Goal: Find specific page/section: Find specific page/section

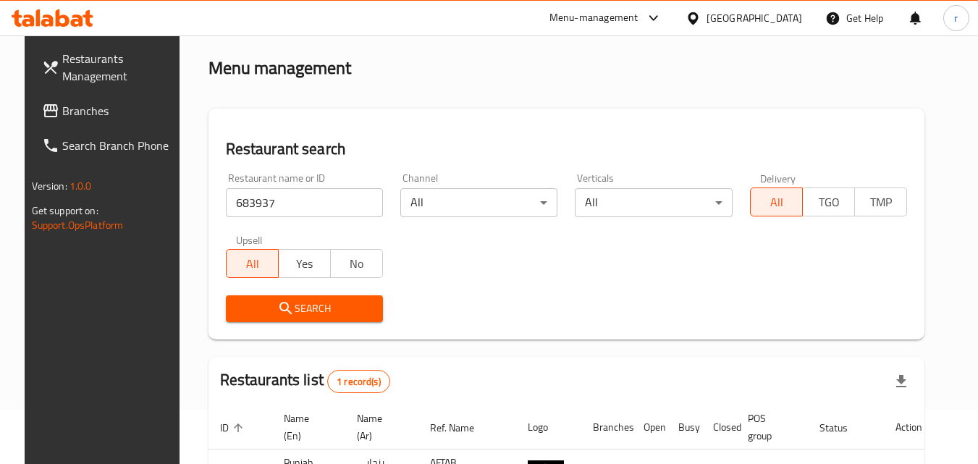
scroll to position [37, 0]
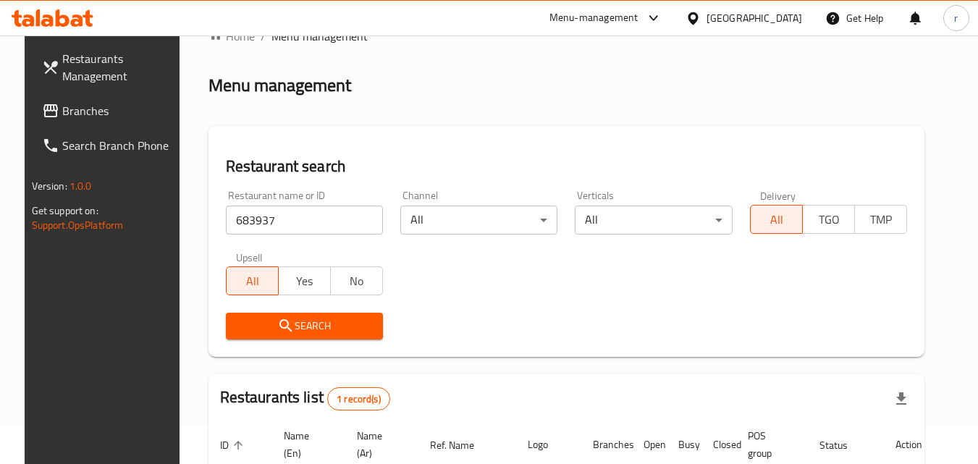
click at [790, 20] on div "[GEOGRAPHIC_DATA]" at bounding box center [755, 18] width 96 height 16
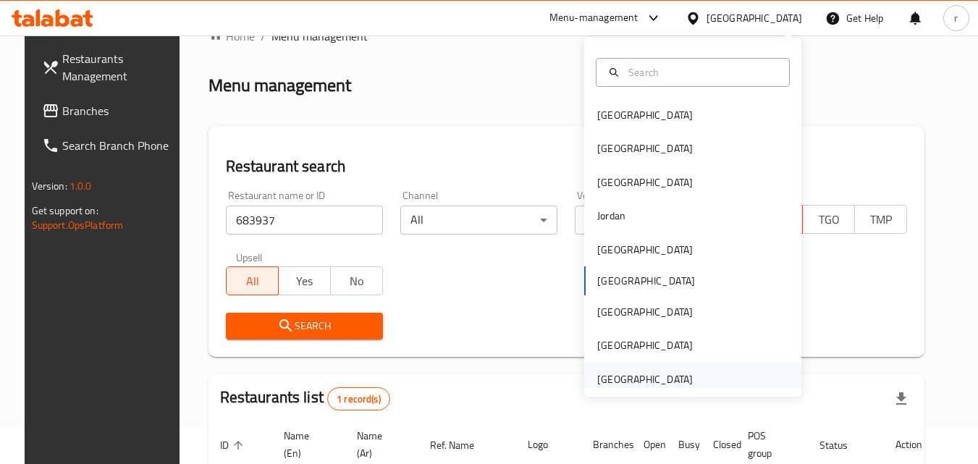
click at [618, 379] on div "[GEOGRAPHIC_DATA]" at bounding box center [645, 380] width 96 height 16
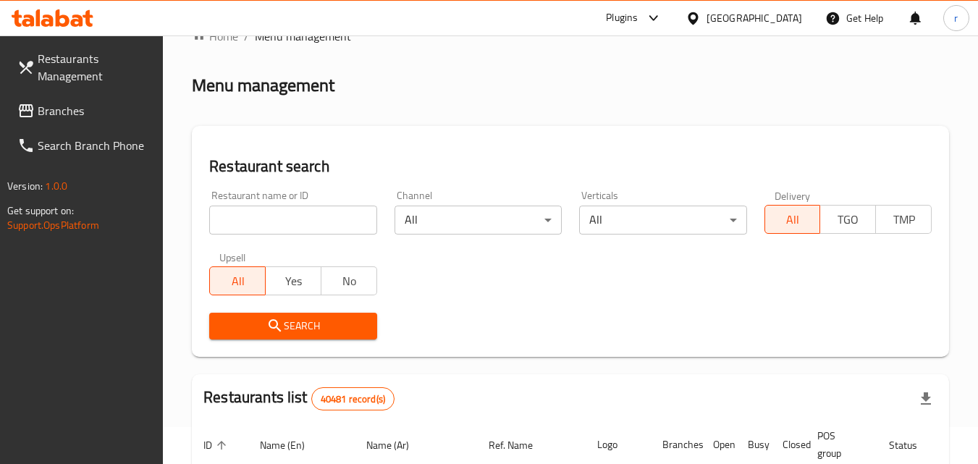
click at [62, 118] on span "Branches" at bounding box center [95, 110] width 114 height 17
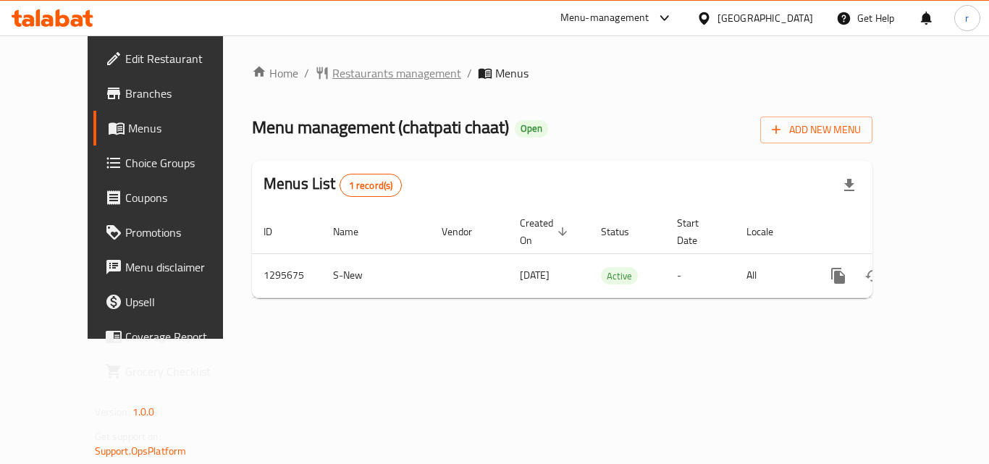
click at [350, 72] on span "Restaurants management" at bounding box center [396, 72] width 129 height 17
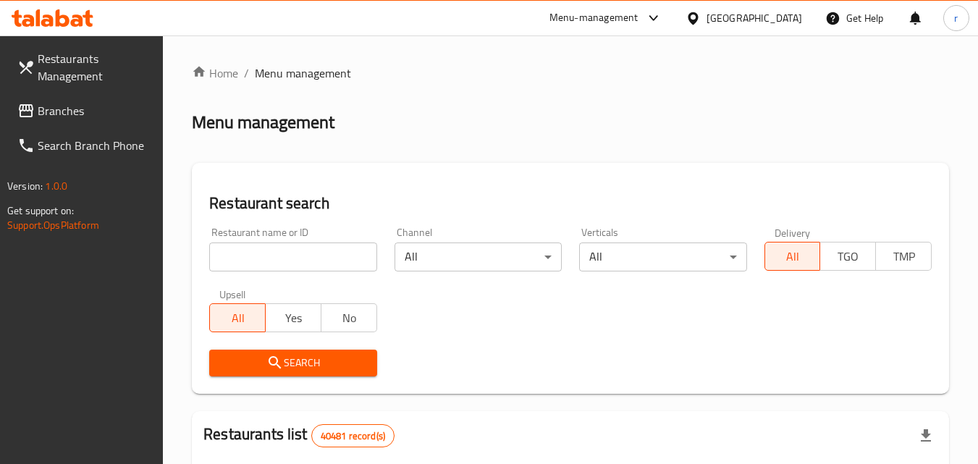
click at [238, 248] on input "search" at bounding box center [292, 257] width 167 height 29
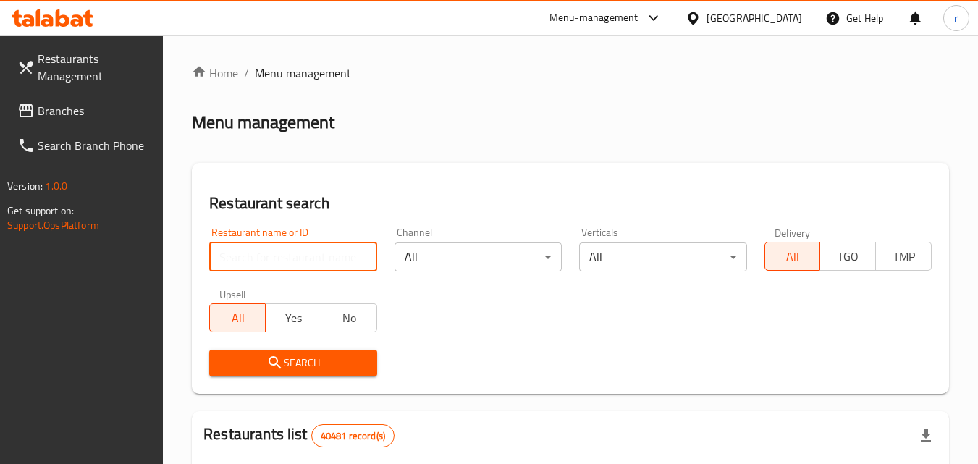
paste input "699865"
type input "699865"
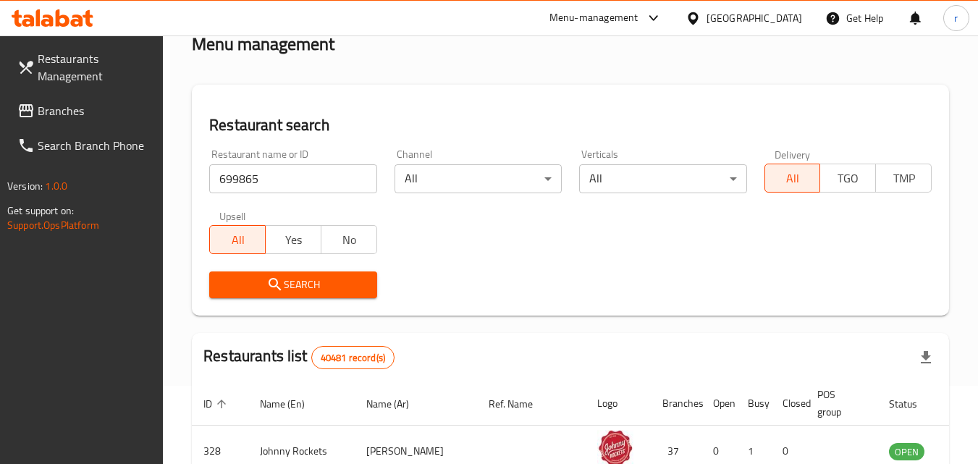
scroll to position [72, 0]
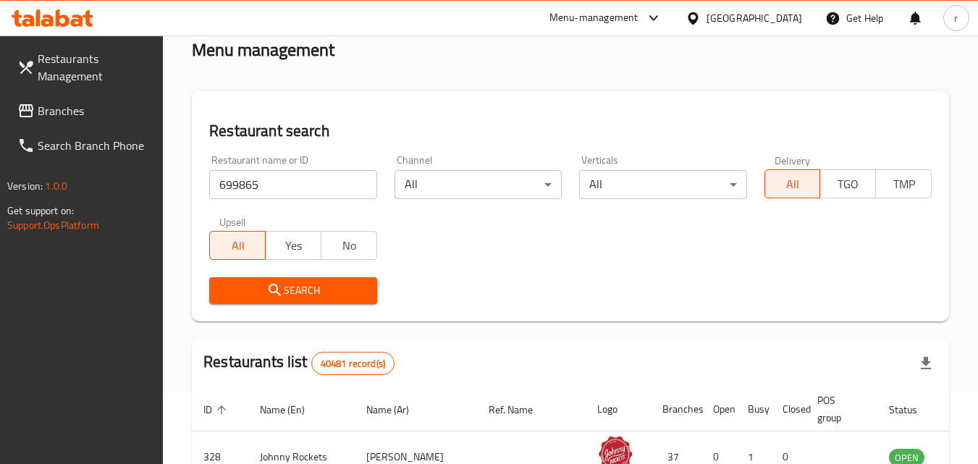
click at [267, 287] on icon "submit" at bounding box center [275, 290] width 17 height 17
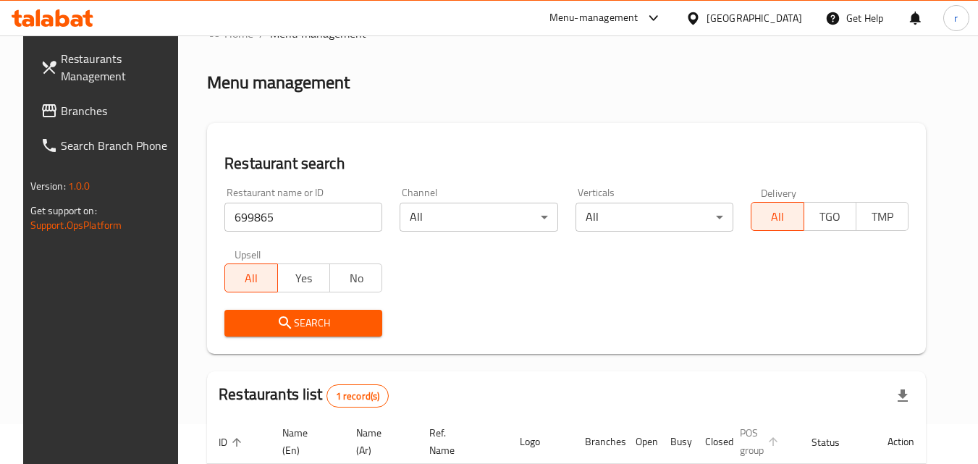
scroll to position [0, 0]
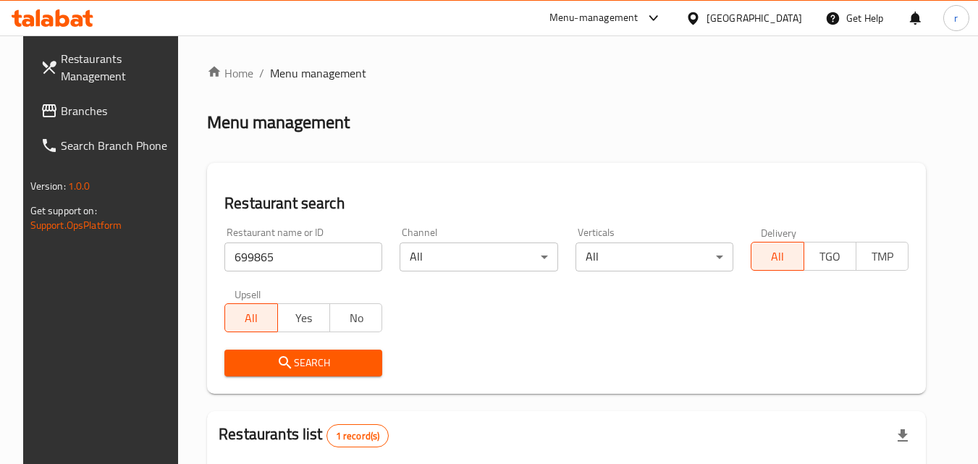
click at [721, 14] on div "[GEOGRAPHIC_DATA]" at bounding box center [755, 18] width 96 height 16
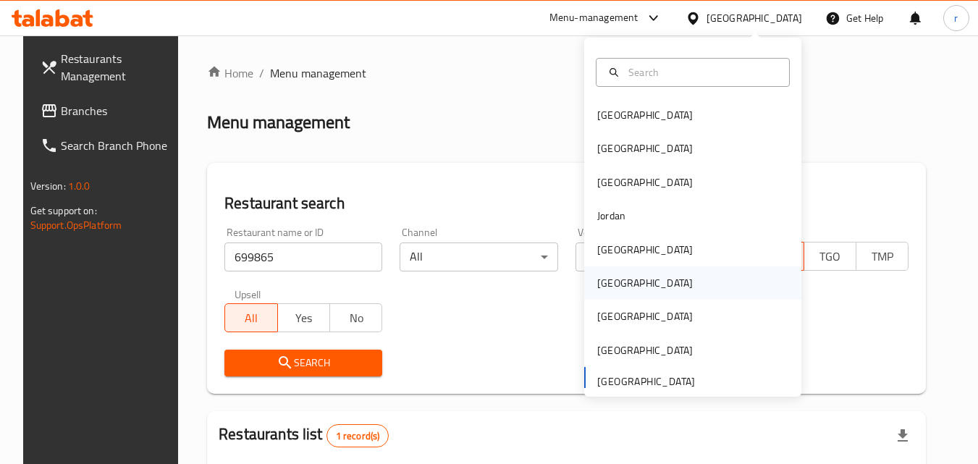
click at [605, 284] on div "[GEOGRAPHIC_DATA]" at bounding box center [645, 283] width 96 height 16
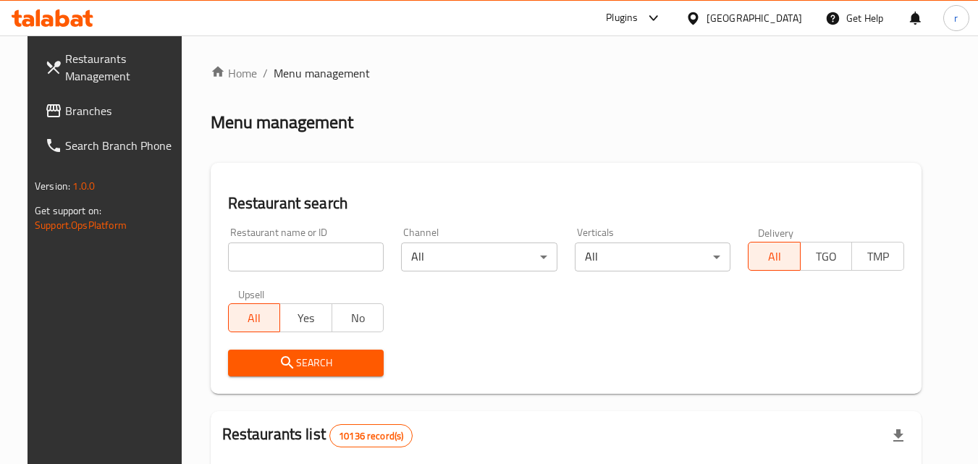
click at [65, 112] on span "Branches" at bounding box center [122, 110] width 114 height 17
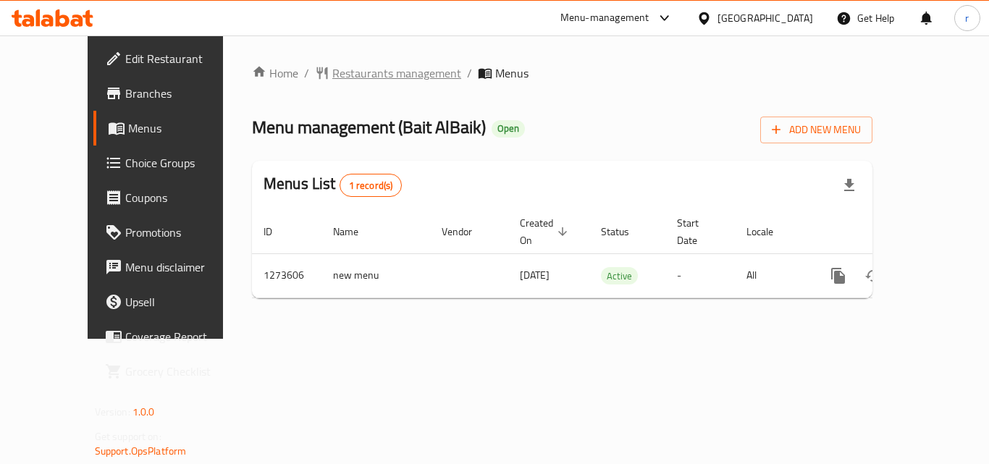
click at [362, 72] on span "Restaurants management" at bounding box center [396, 72] width 129 height 17
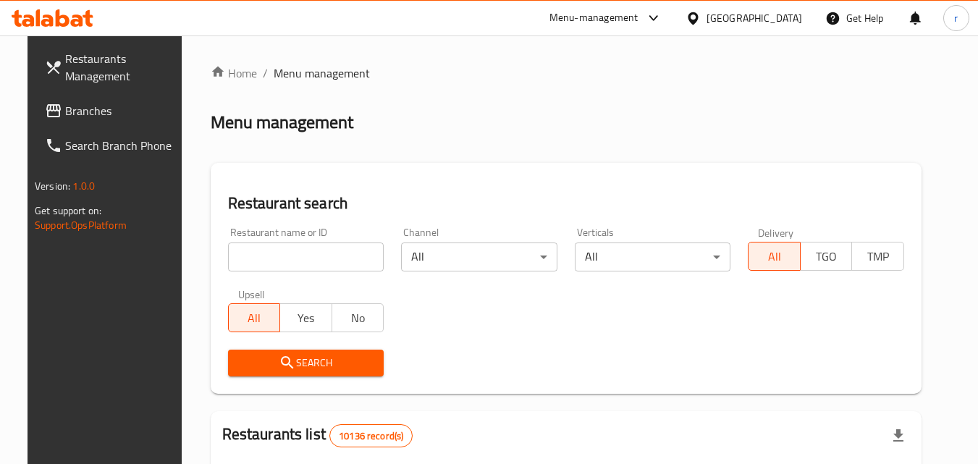
click at [285, 261] on input "search" at bounding box center [306, 257] width 156 height 29
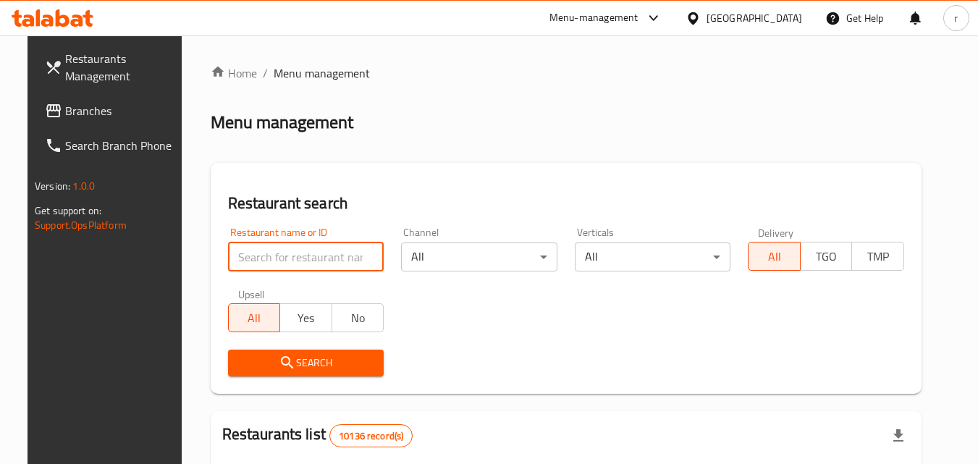
click at [285, 261] on input "search" at bounding box center [306, 257] width 156 height 29
paste input "690874"
type input "690874"
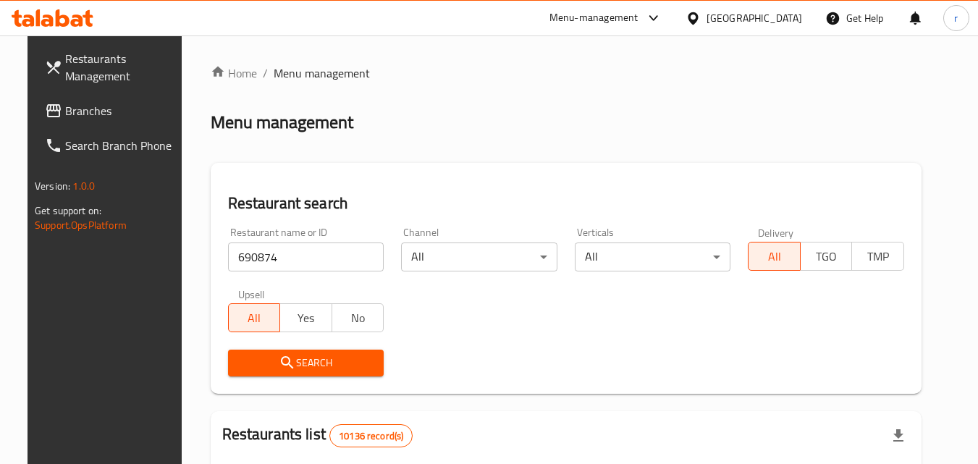
click at [318, 373] on button "Search" at bounding box center [306, 363] width 156 height 27
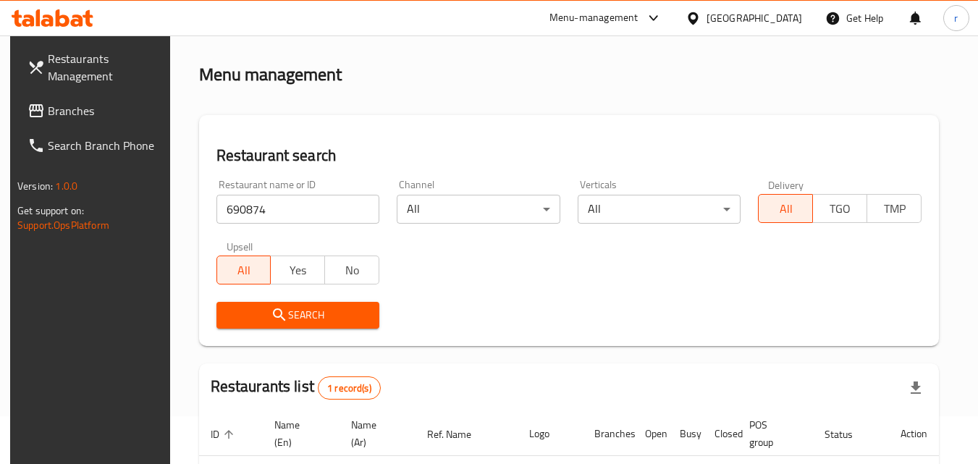
scroll to position [37, 0]
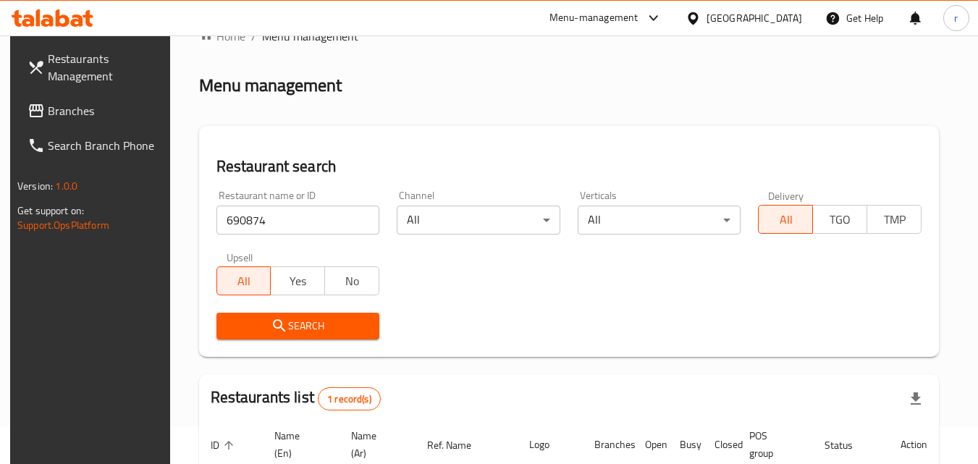
click at [784, 22] on div "[GEOGRAPHIC_DATA]" at bounding box center [755, 18] width 96 height 16
click at [786, 16] on div "[GEOGRAPHIC_DATA]" at bounding box center [755, 18] width 96 height 16
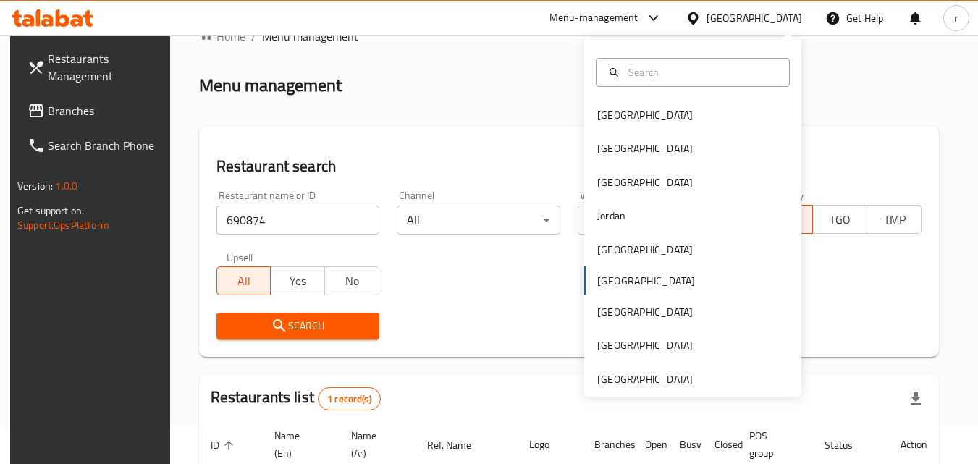
click at [786, 16] on div "[GEOGRAPHIC_DATA]" at bounding box center [755, 18] width 96 height 16
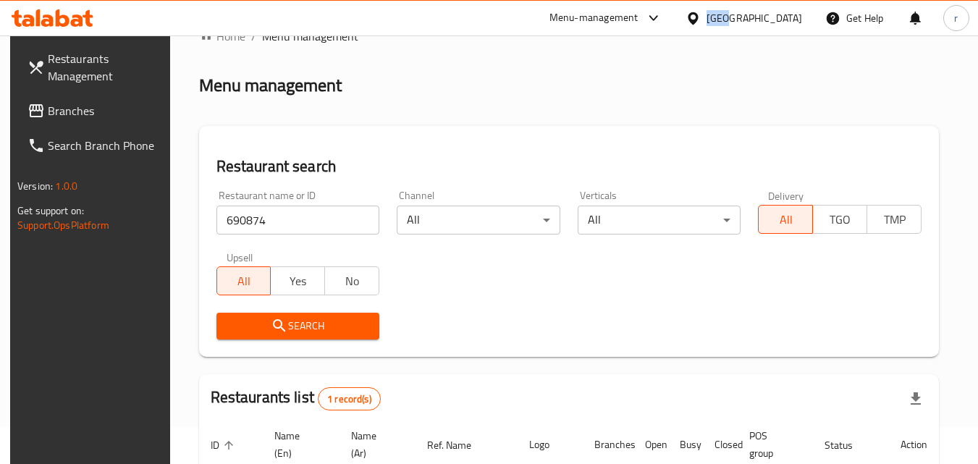
click at [786, 16] on div "[GEOGRAPHIC_DATA]" at bounding box center [755, 18] width 96 height 16
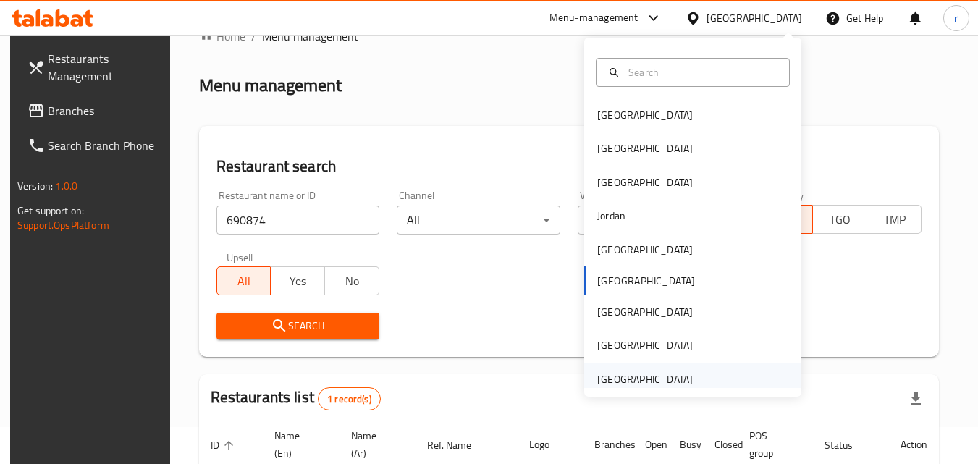
click at [663, 374] on div "[GEOGRAPHIC_DATA]" at bounding box center [645, 380] width 96 height 16
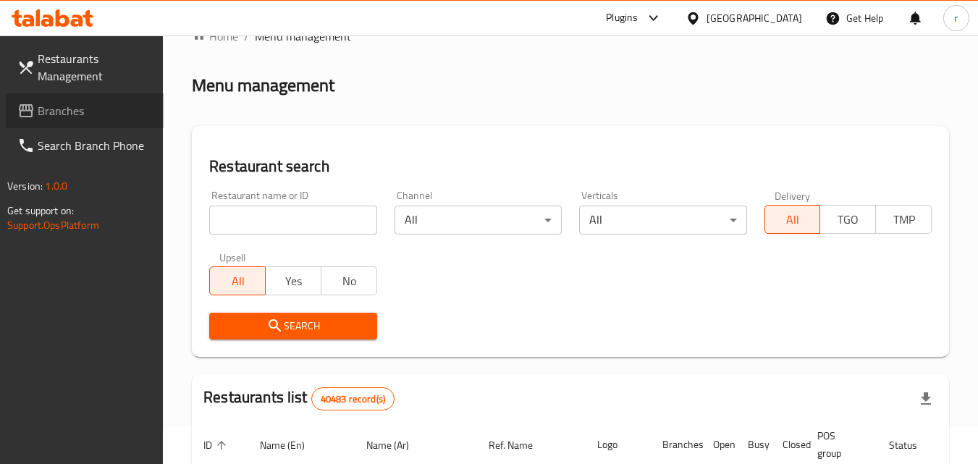
click at [65, 112] on span "Branches" at bounding box center [95, 110] width 114 height 17
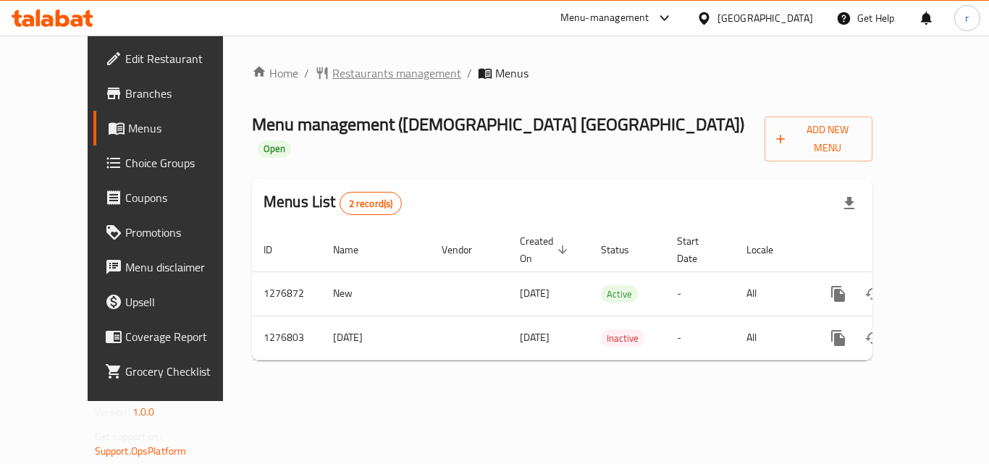
click at [337, 70] on span "Restaurants management" at bounding box center [396, 72] width 129 height 17
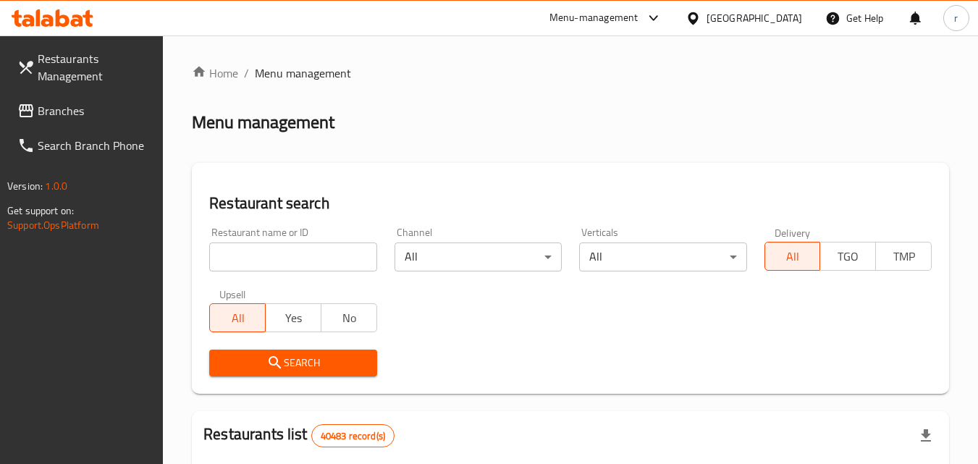
click at [258, 253] on input "search" at bounding box center [292, 257] width 167 height 29
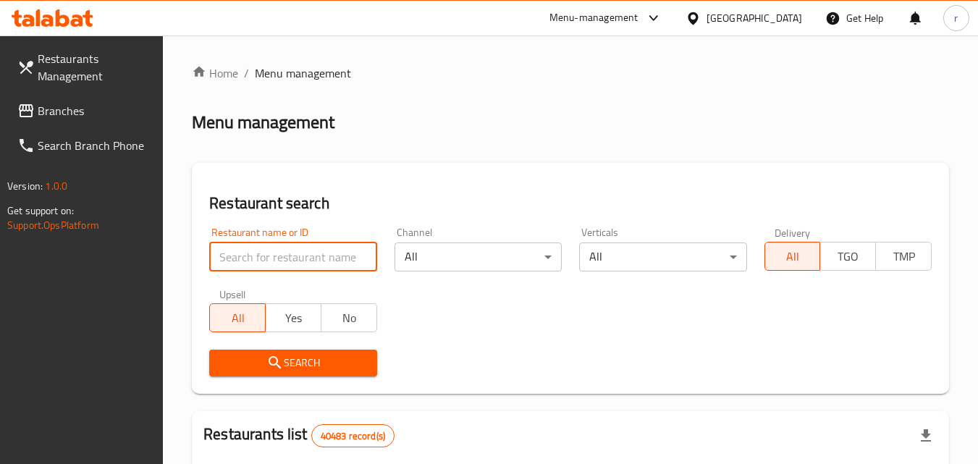
paste input "692142"
type input "692142"
click button "Search" at bounding box center [292, 363] width 167 height 27
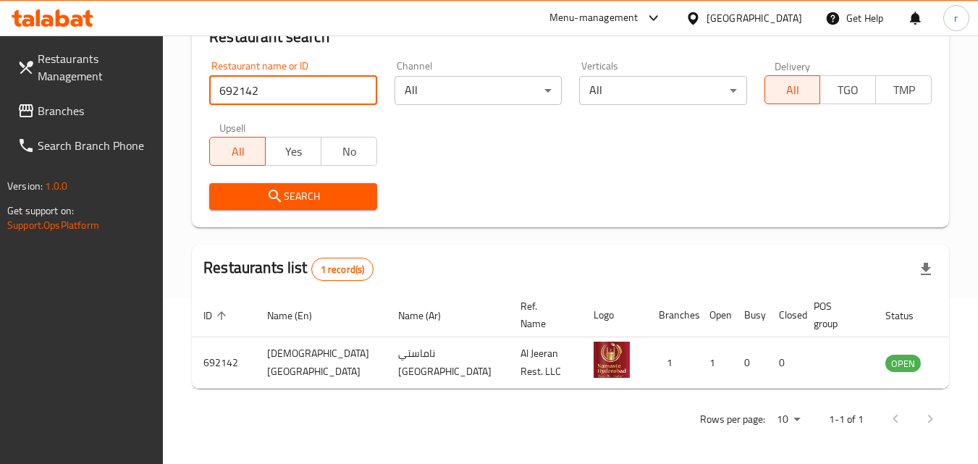
scroll to position [169, 0]
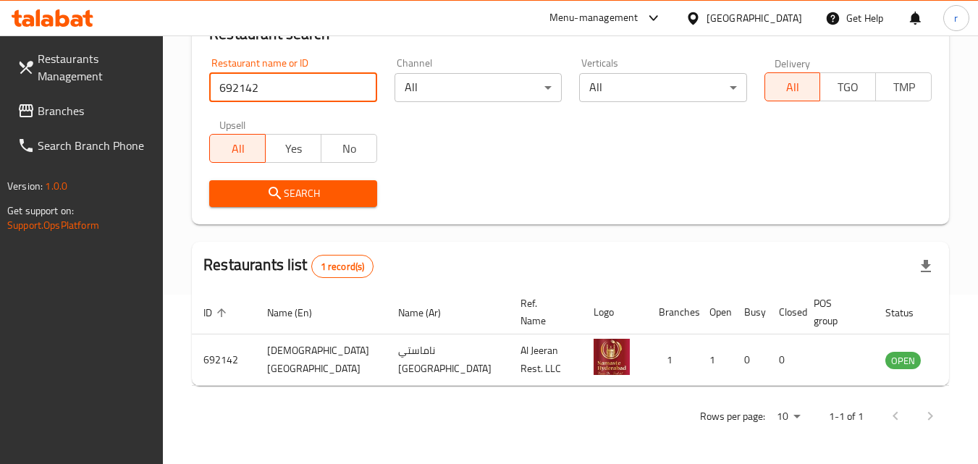
click at [716, 20] on div "United Arab Emirates" at bounding box center [755, 18] width 96 height 16
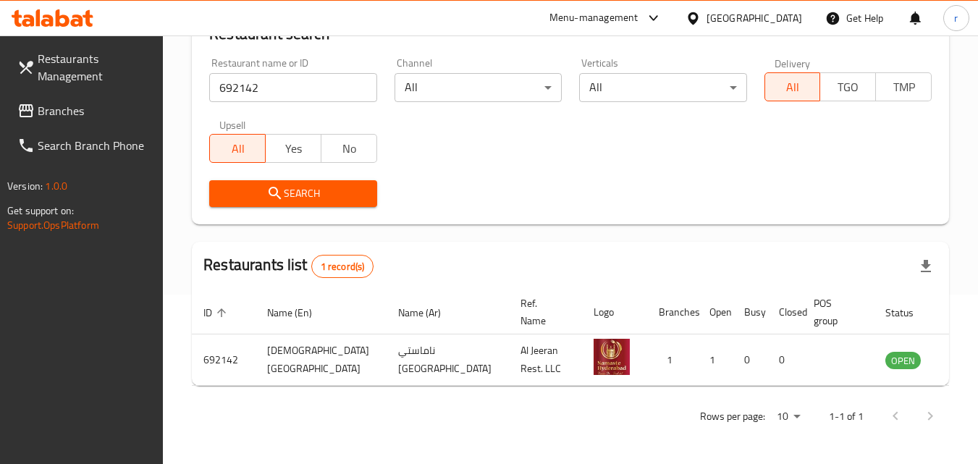
click at [757, 23] on div "United Arab Emirates" at bounding box center [755, 18] width 96 height 16
click at [757, 22] on div "United Arab Emirates" at bounding box center [755, 18] width 96 height 16
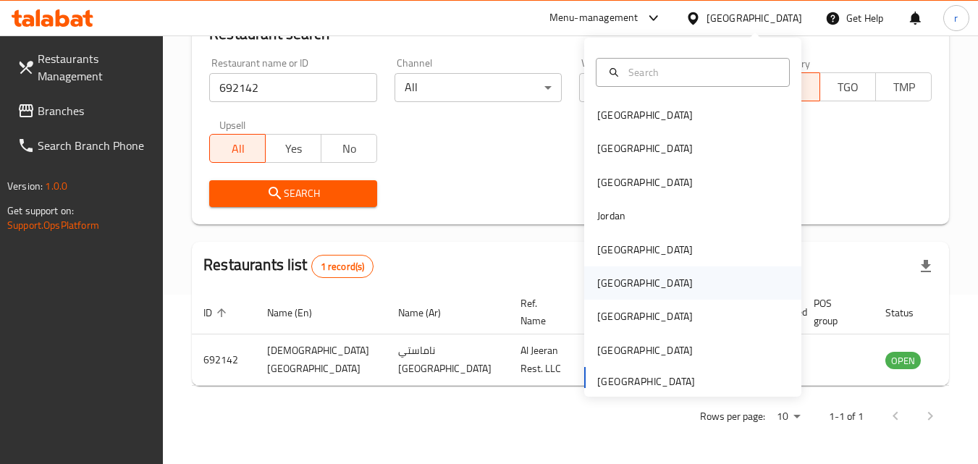
click at [613, 283] on div "Oman" at bounding box center [645, 283] width 96 height 16
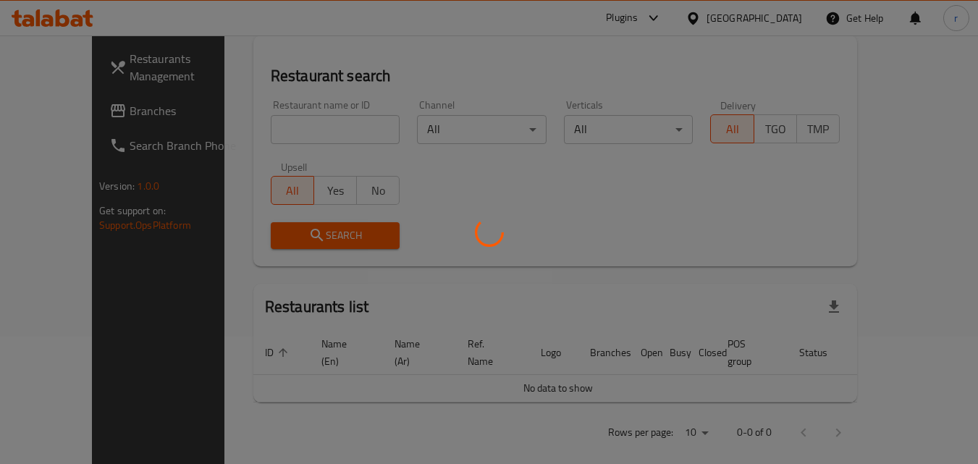
scroll to position [169, 0]
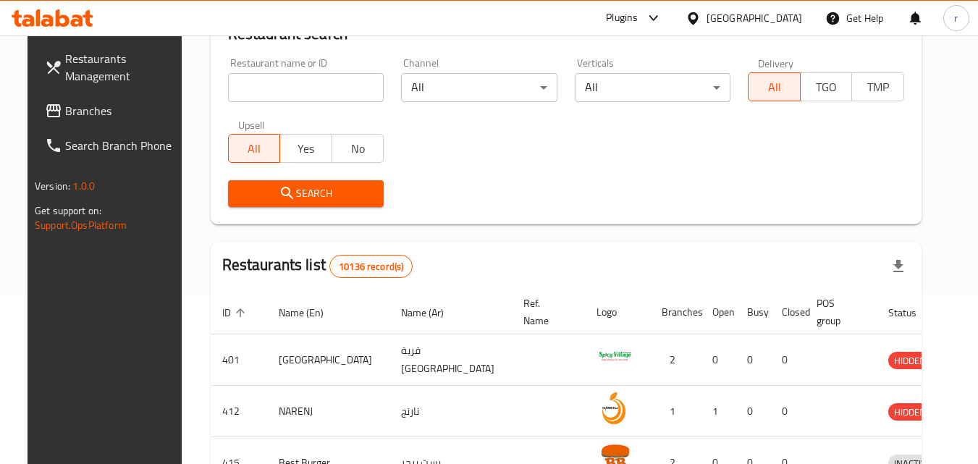
click at [76, 99] on link "Branches" at bounding box center [112, 110] width 158 height 35
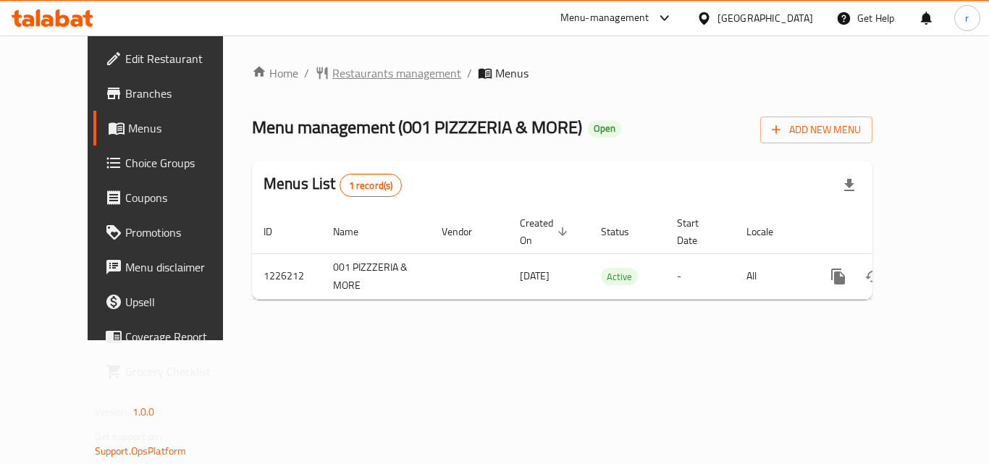
click at [358, 77] on span "Restaurants management" at bounding box center [396, 72] width 129 height 17
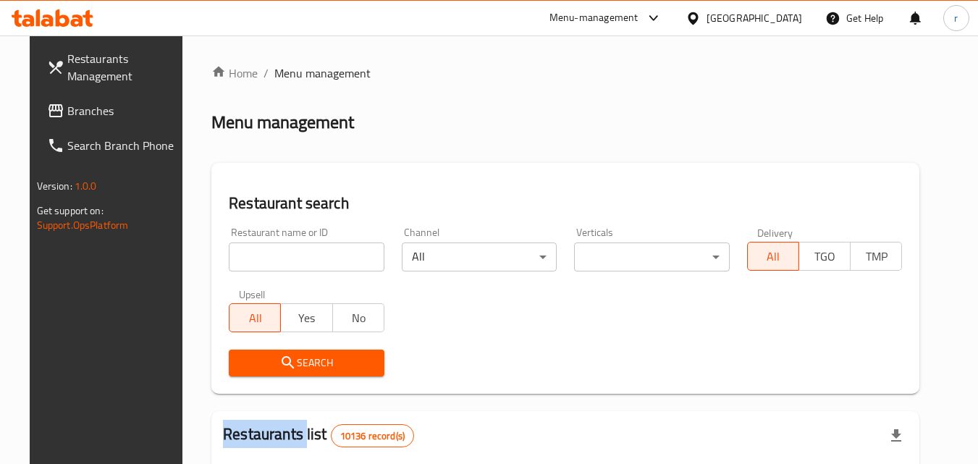
click at [252, 258] on div at bounding box center [489, 232] width 978 height 464
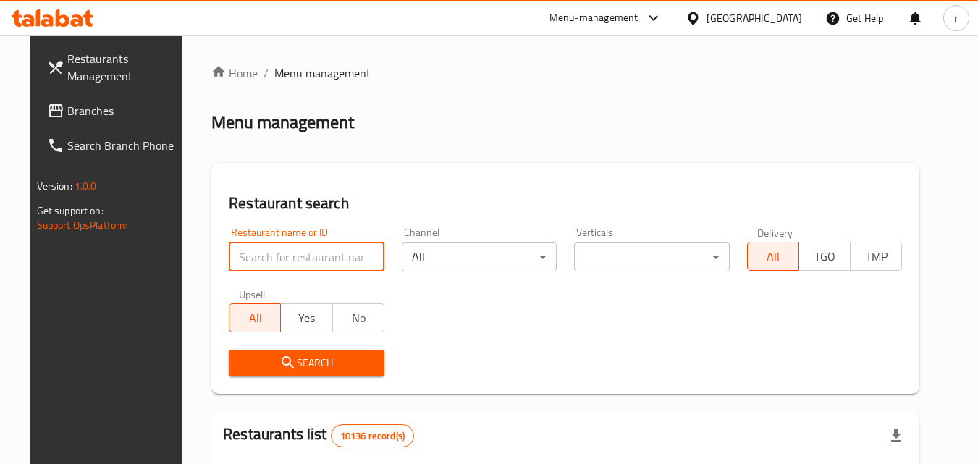
click at [252, 257] on input "search" at bounding box center [307, 257] width 156 height 29
paste input "675552"
type input "675552"
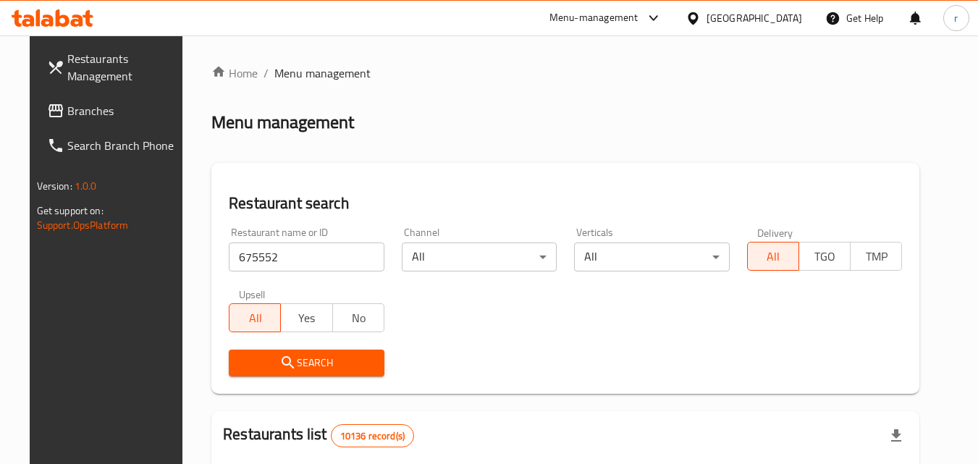
click at [312, 368] on span "Search" at bounding box center [306, 363] width 133 height 18
click at [312, 368] on div at bounding box center [489, 232] width 978 height 464
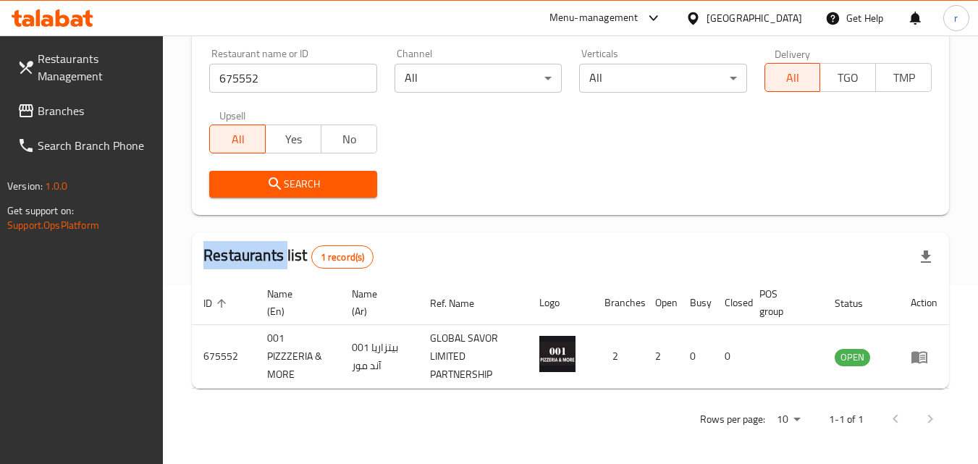
scroll to position [182, 0]
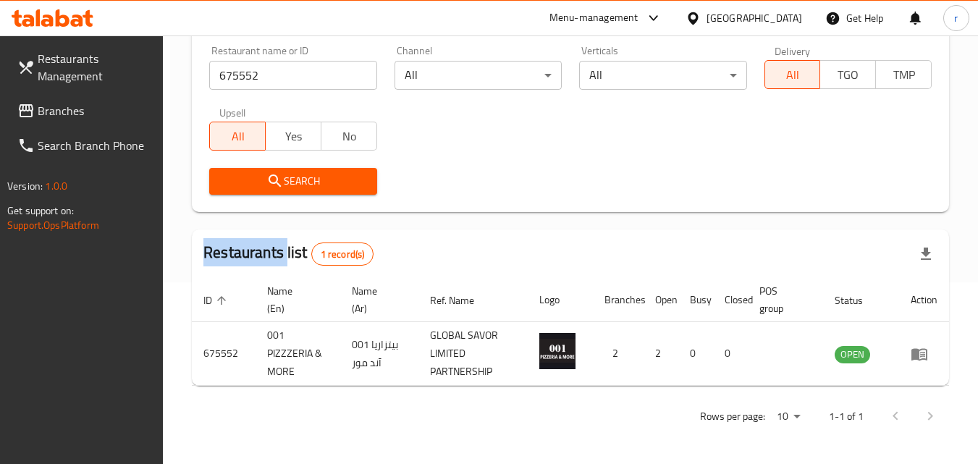
click at [707, 20] on div at bounding box center [696, 18] width 21 height 16
click at [783, 18] on div "[GEOGRAPHIC_DATA]" at bounding box center [755, 18] width 96 height 16
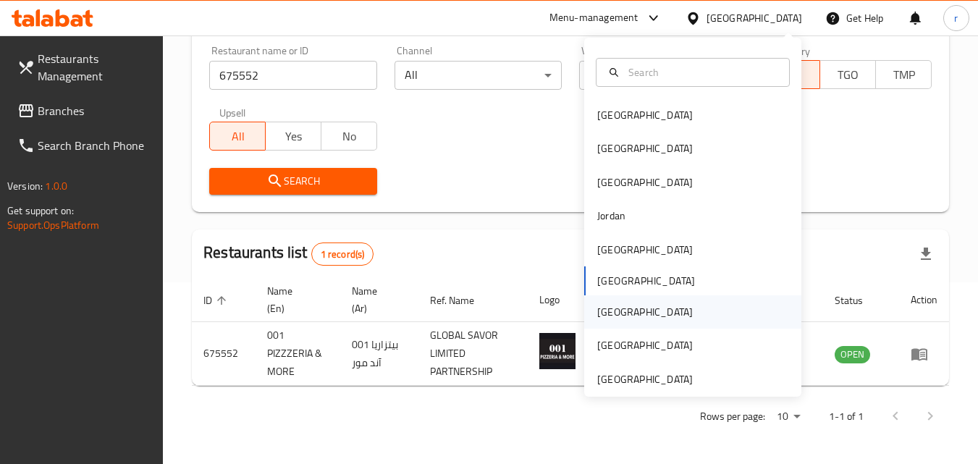
click at [597, 317] on div "[GEOGRAPHIC_DATA]" at bounding box center [645, 312] width 96 height 16
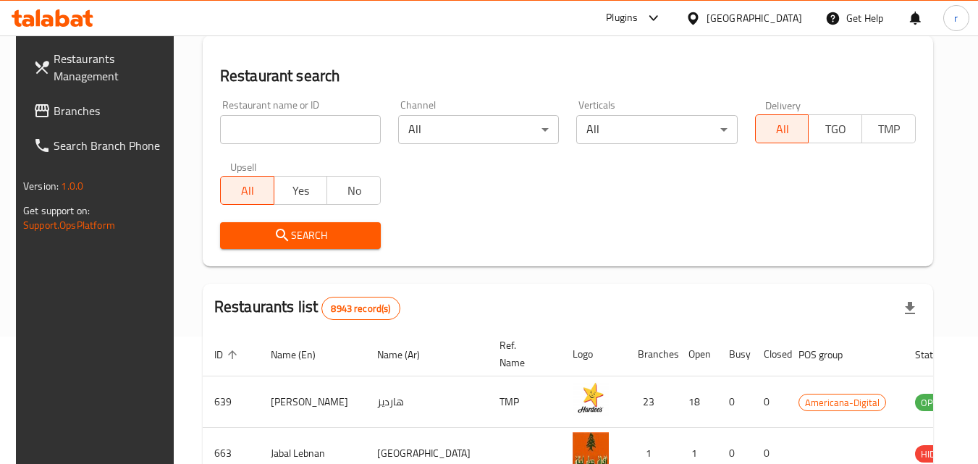
scroll to position [182, 0]
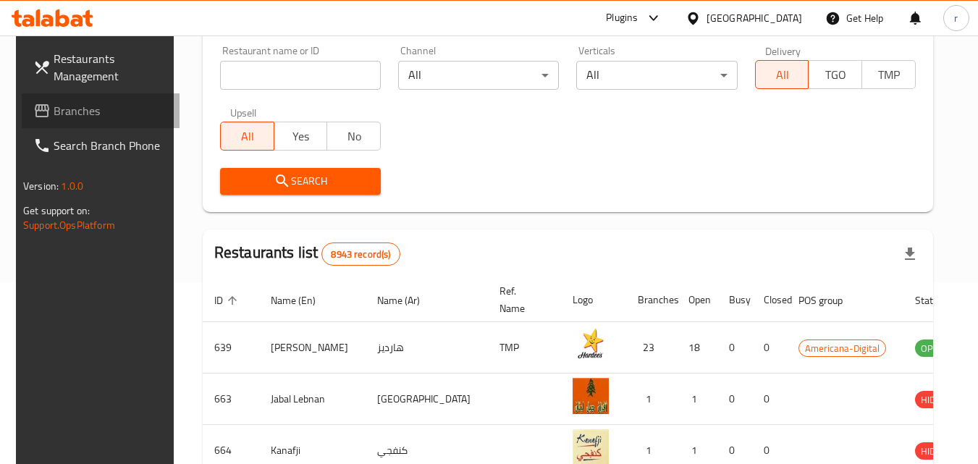
click at [72, 106] on span "Branches" at bounding box center [111, 110] width 114 height 17
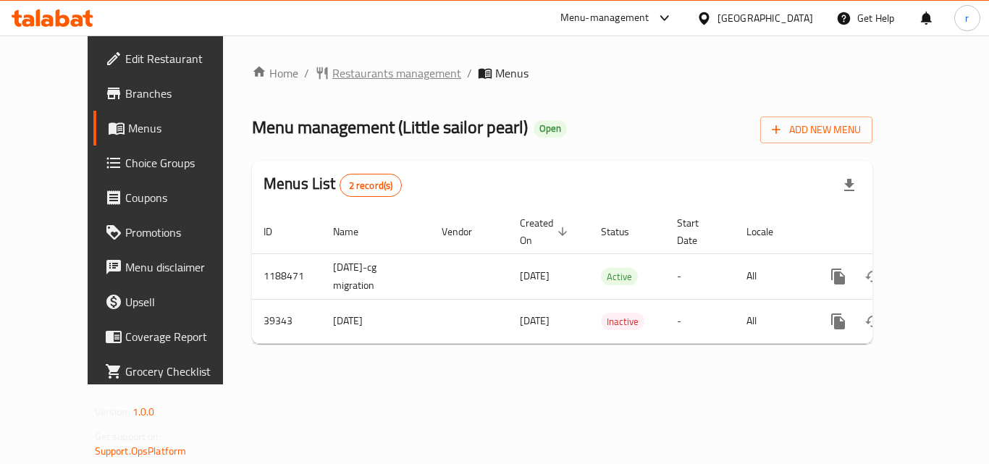
click at [351, 72] on span "Restaurants management" at bounding box center [396, 72] width 129 height 17
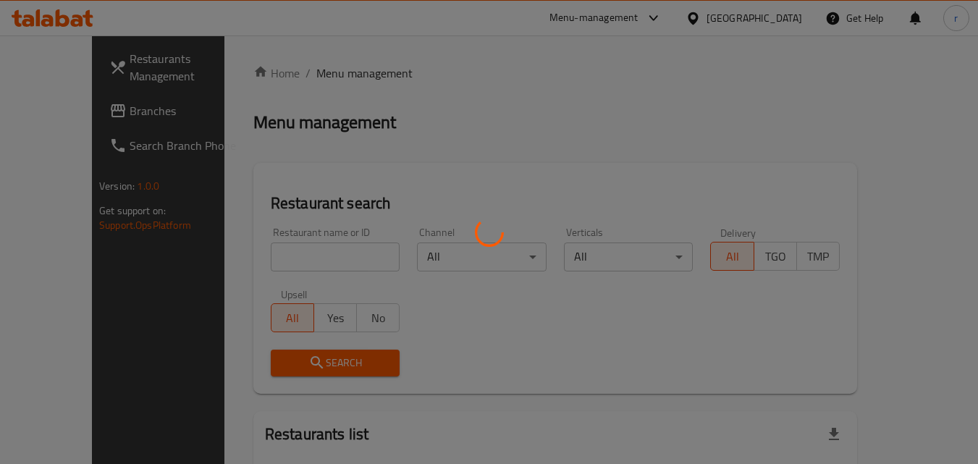
click at [261, 256] on div at bounding box center [489, 232] width 978 height 464
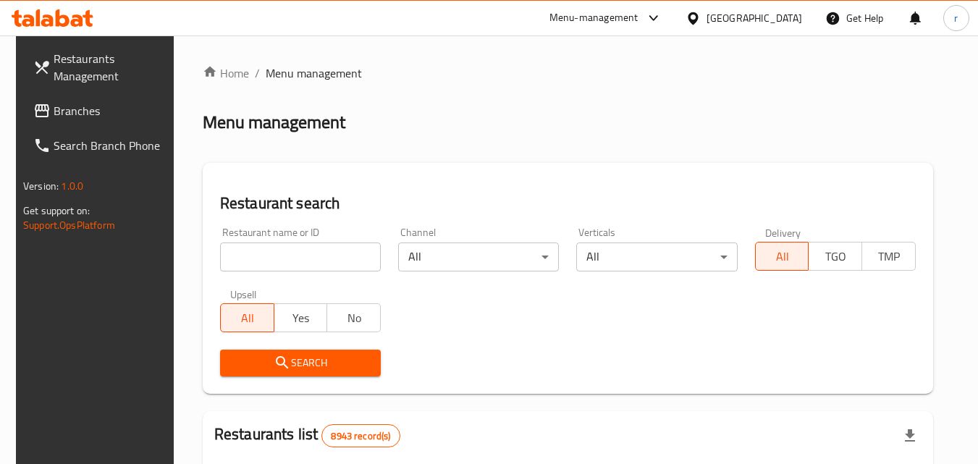
click at [256, 258] on input "search" at bounding box center [300, 257] width 161 height 29
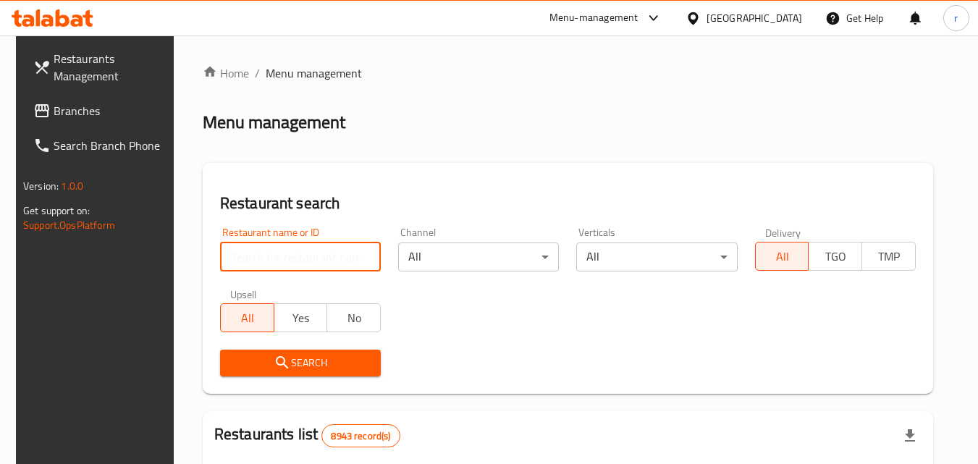
paste input "20517"
type input "20517"
click button "Search" at bounding box center [300, 363] width 161 height 27
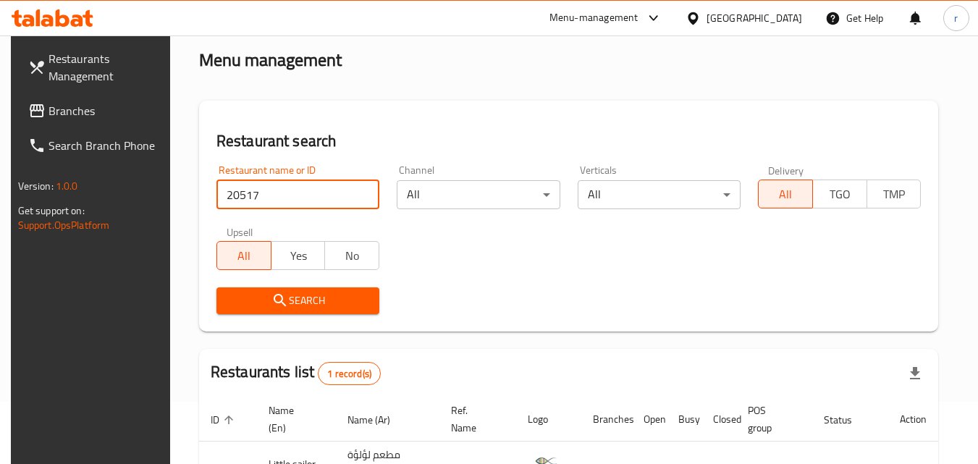
scroll to position [145, 0]
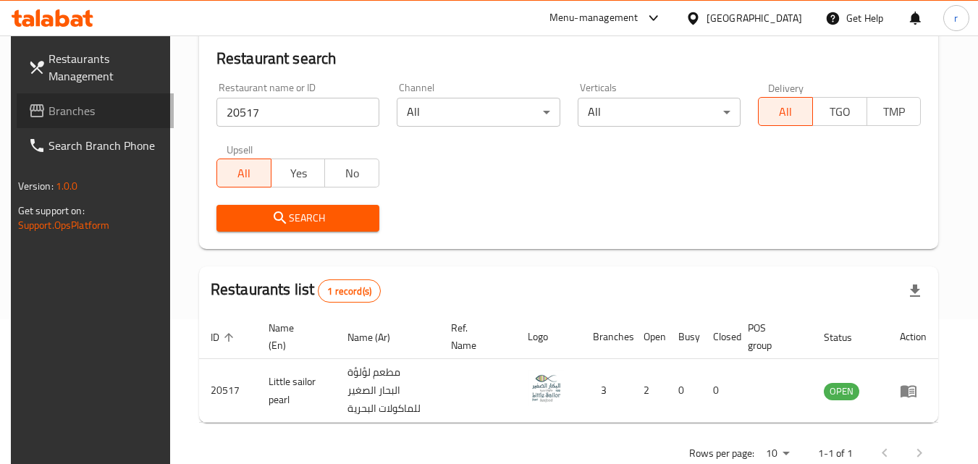
click at [77, 114] on span "Branches" at bounding box center [106, 110] width 114 height 17
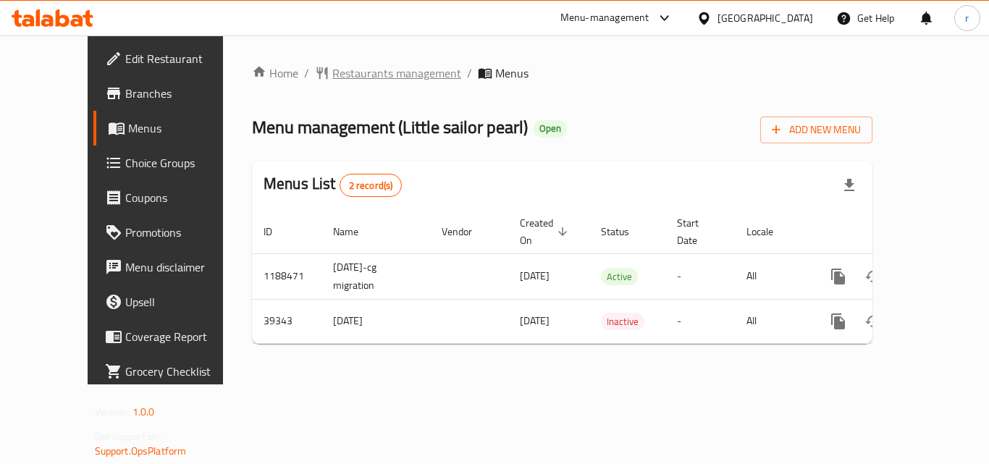
click at [337, 78] on span "Restaurants management" at bounding box center [396, 72] width 129 height 17
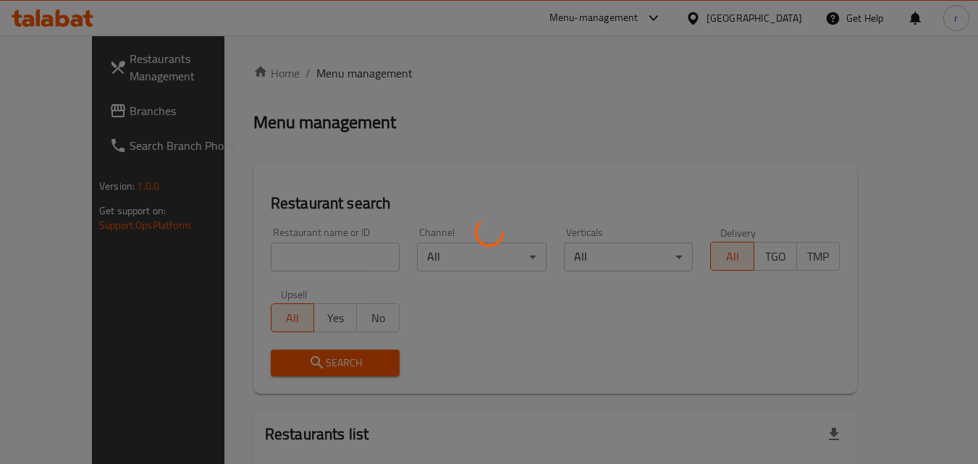
click at [311, 248] on div at bounding box center [489, 232] width 978 height 464
click at [269, 261] on div at bounding box center [489, 232] width 978 height 464
click at [270, 251] on div at bounding box center [489, 232] width 978 height 464
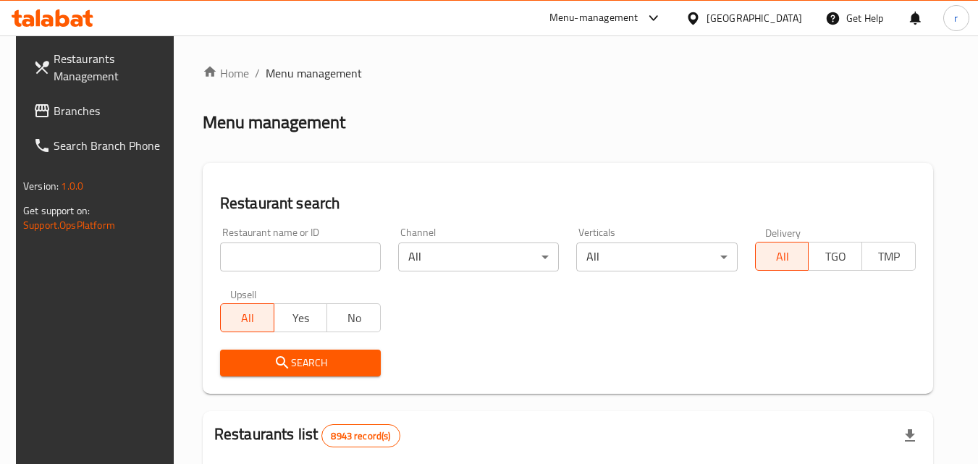
click at [274, 251] on input "search" at bounding box center [300, 257] width 161 height 29
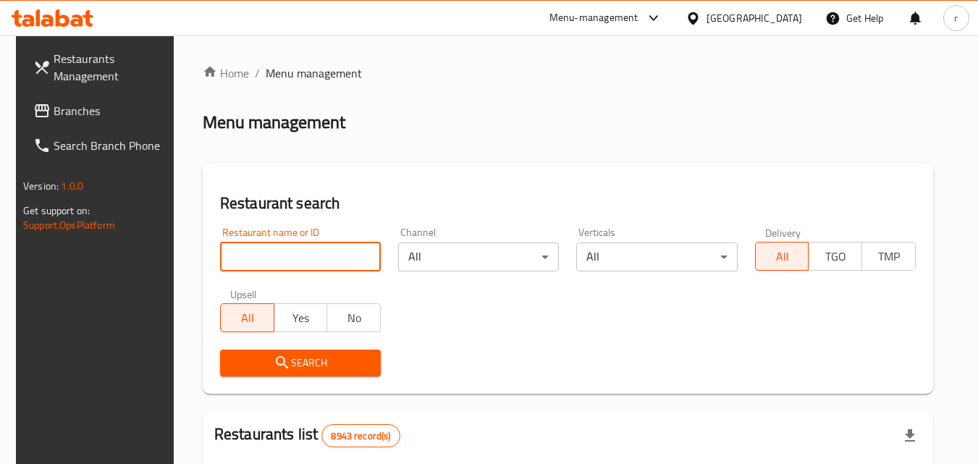
paste input "20517"
type input "20517"
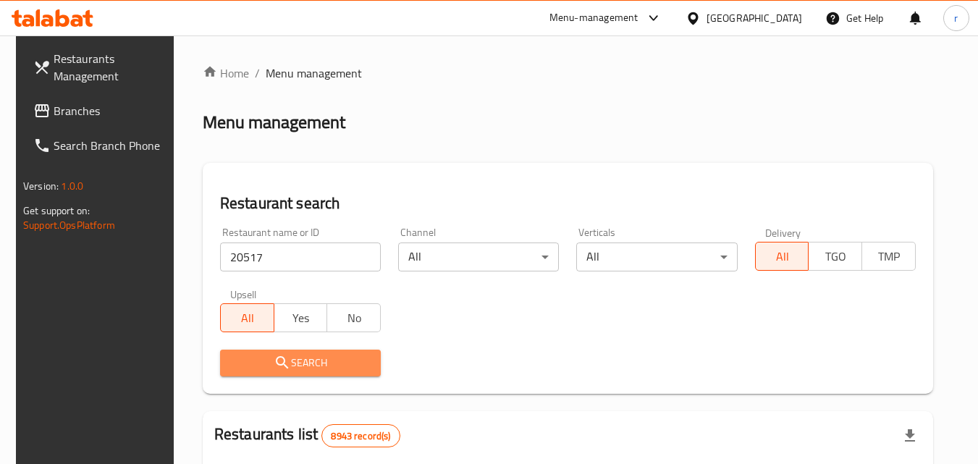
click at [317, 357] on span "Search" at bounding box center [301, 363] width 138 height 18
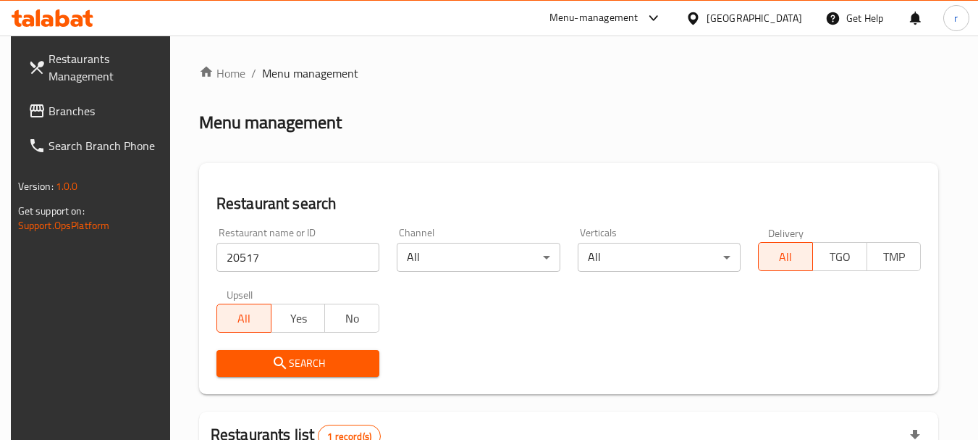
click at [698, 17] on icon at bounding box center [693, 18] width 10 height 12
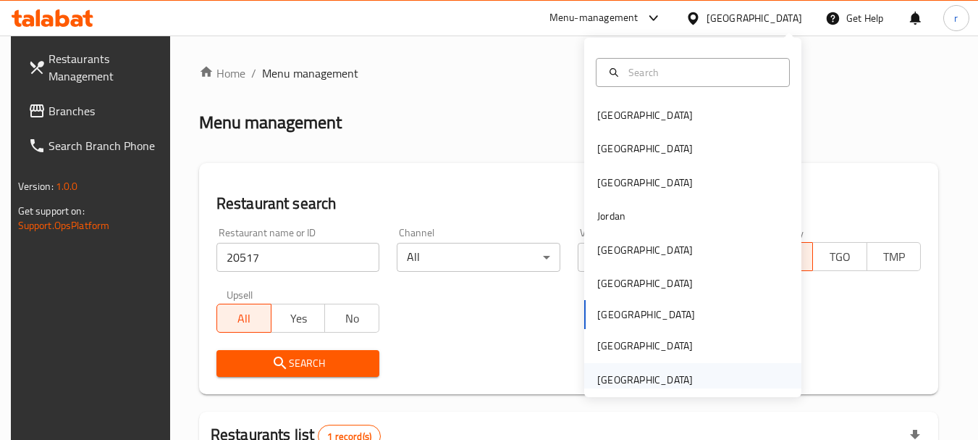
click at [615, 384] on div "[GEOGRAPHIC_DATA]" at bounding box center [645, 380] width 96 height 16
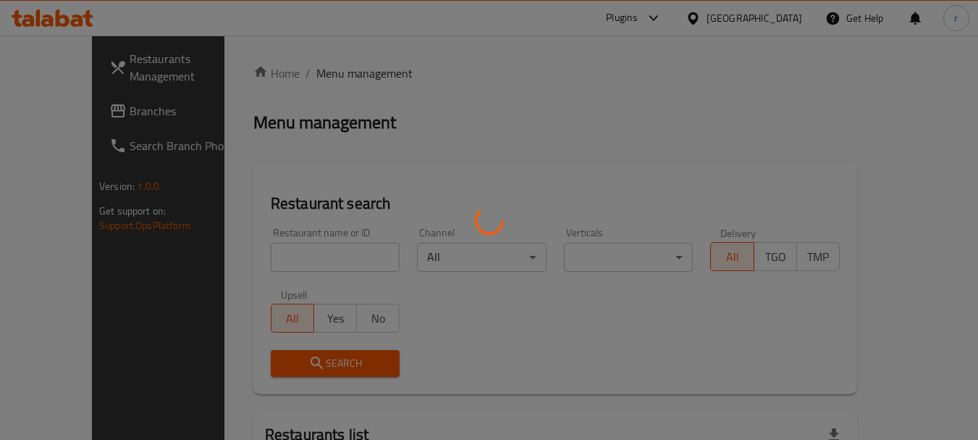
click at [55, 110] on div at bounding box center [489, 220] width 978 height 440
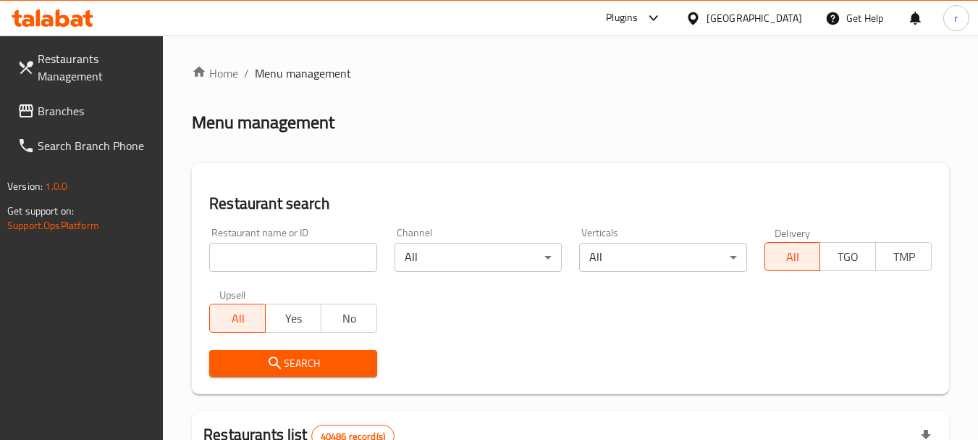
click at [55, 110] on div at bounding box center [489, 220] width 978 height 440
click at [55, 110] on span "Branches" at bounding box center [95, 110] width 114 height 17
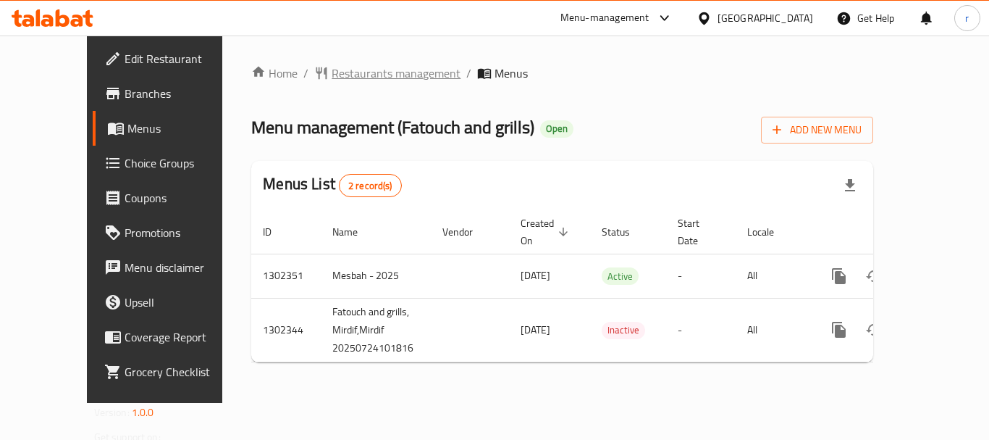
click at [332, 71] on span "Restaurants management" at bounding box center [396, 72] width 129 height 17
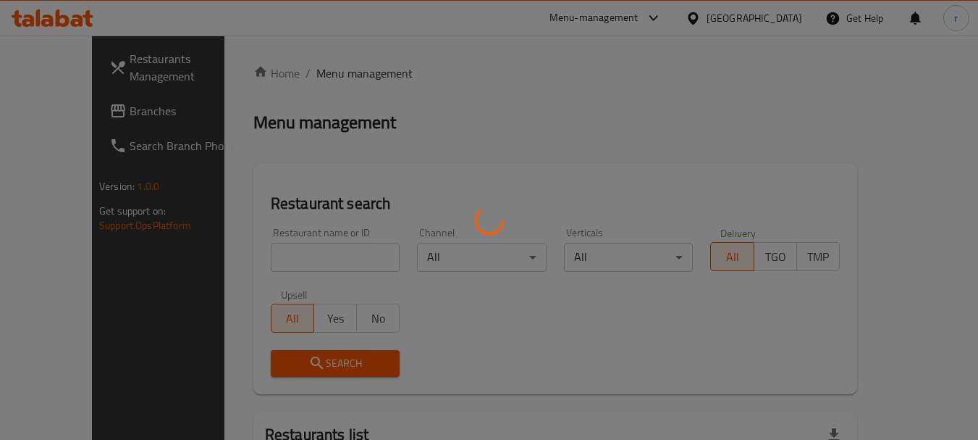
click at [287, 254] on div at bounding box center [489, 220] width 978 height 440
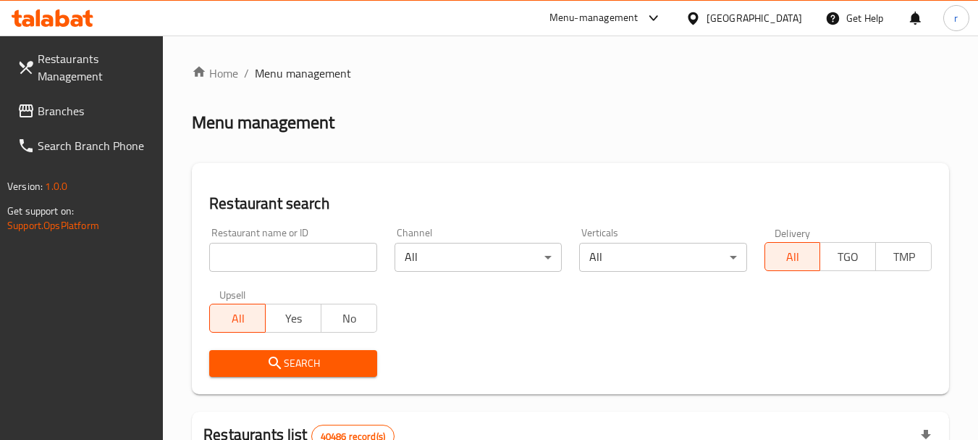
click at [280, 259] on input "search" at bounding box center [292, 257] width 167 height 29
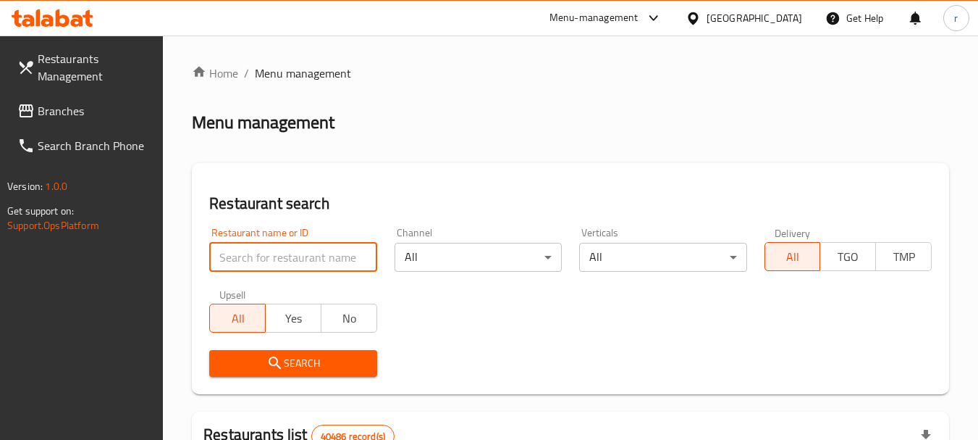
paste input "702402"
type input "702402"
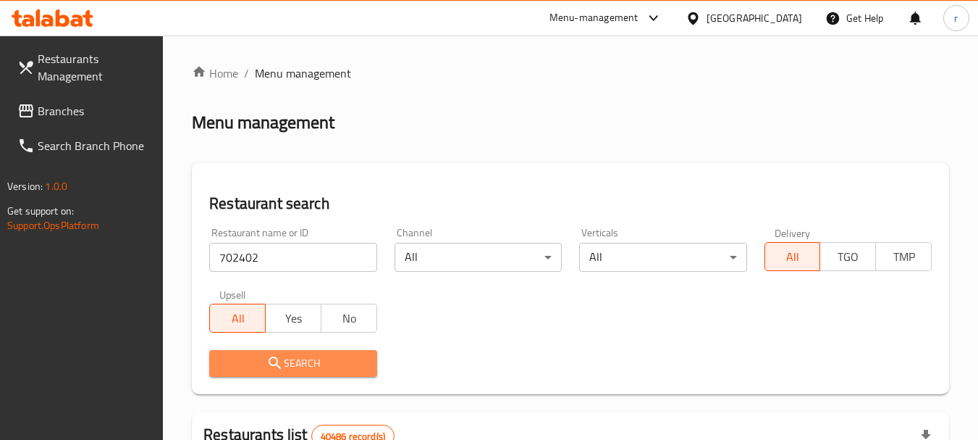
click at [306, 359] on span "Search" at bounding box center [293, 363] width 144 height 18
click at [306, 359] on div at bounding box center [489, 220] width 978 height 440
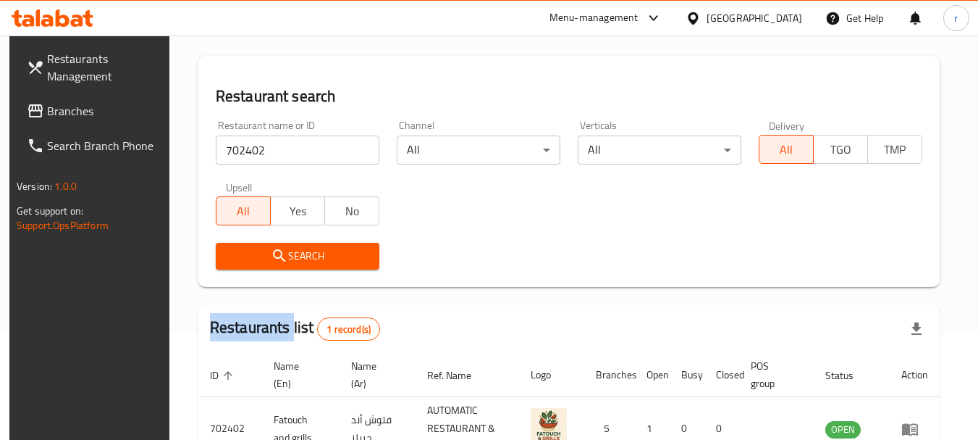
scroll to position [206, 0]
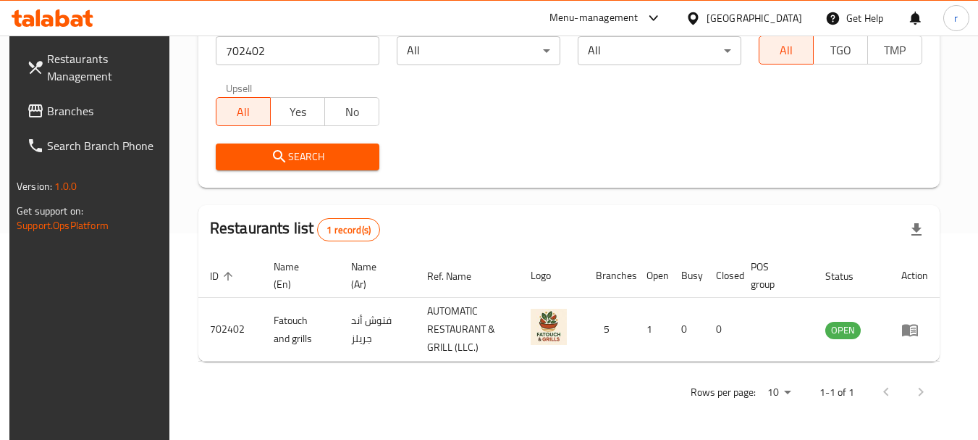
click at [416, 239] on div "Restaurants list 1 record(s)" at bounding box center [569, 229] width 742 height 49
click at [755, 22] on div "United Arab Emirates" at bounding box center [755, 18] width 96 height 16
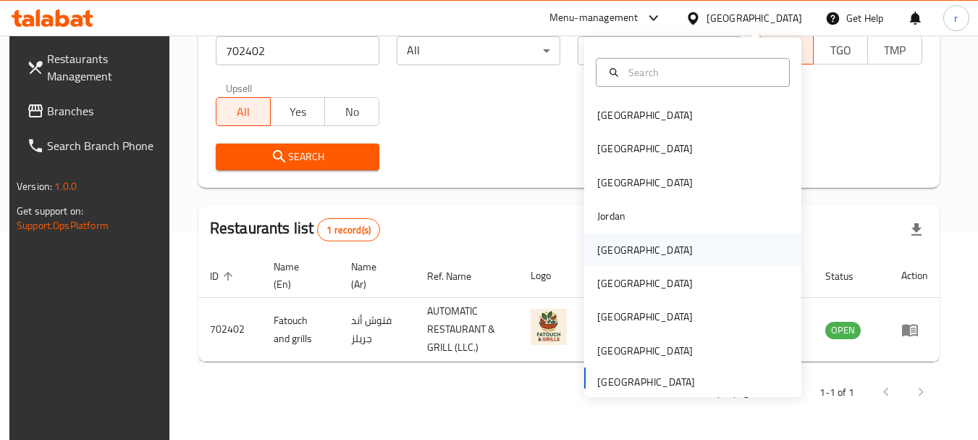
click at [597, 255] on div "Kuwait" at bounding box center [645, 250] width 96 height 16
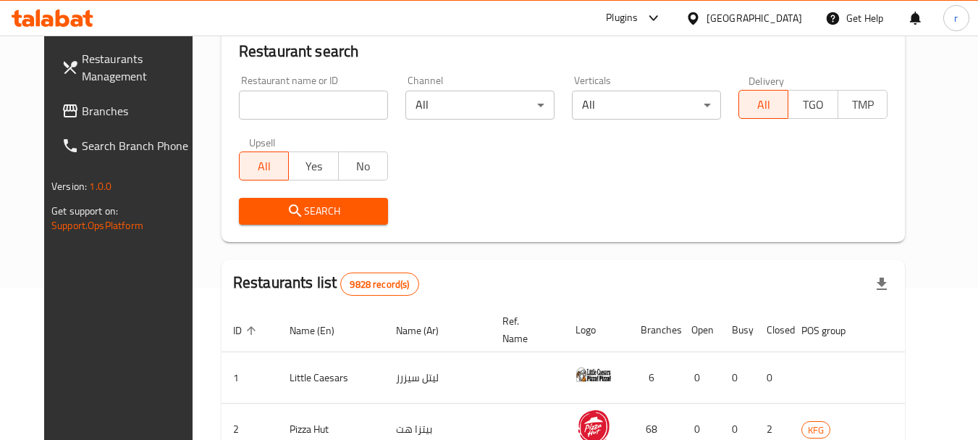
scroll to position [206, 0]
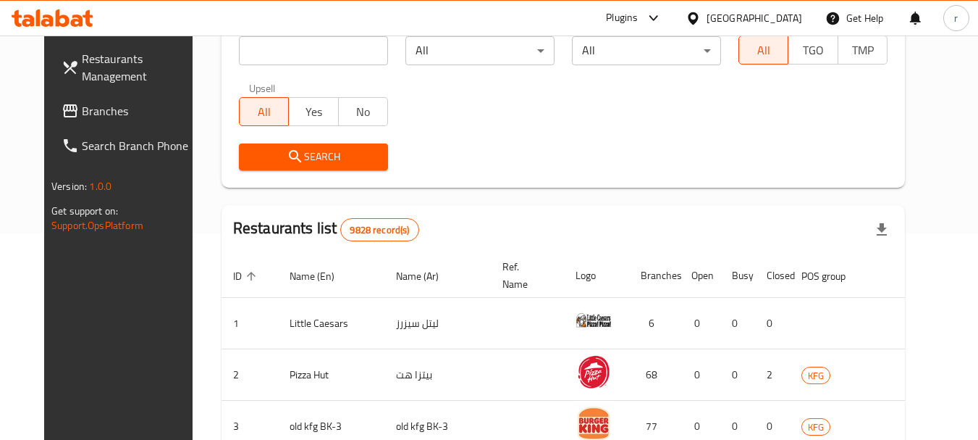
click at [82, 114] on span "Branches" at bounding box center [139, 110] width 114 height 17
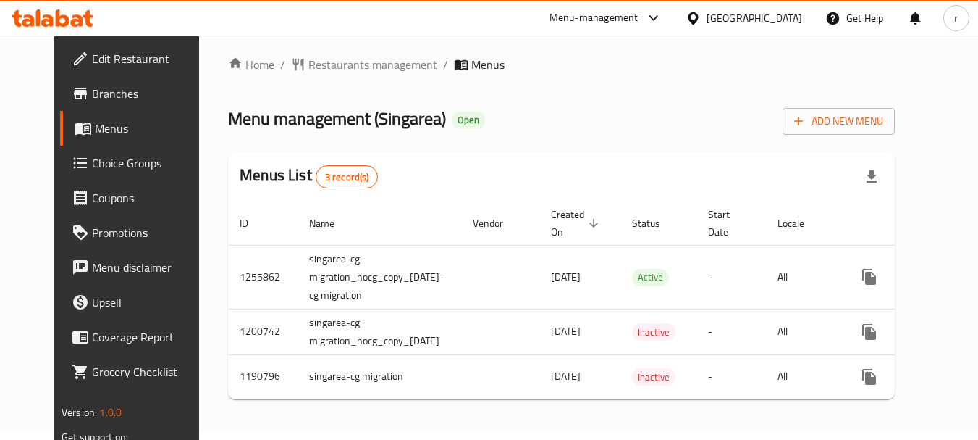
scroll to position [20, 0]
click at [322, 56] on span "Restaurants management" at bounding box center [373, 64] width 129 height 17
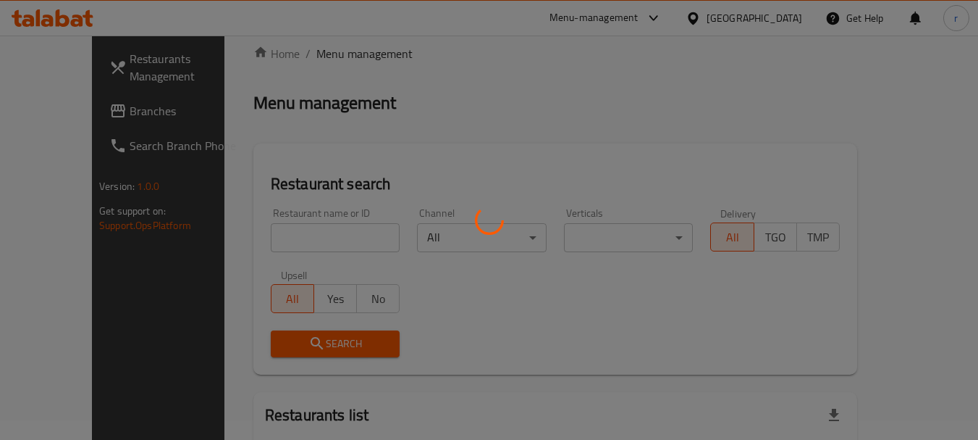
click at [261, 231] on div at bounding box center [489, 220] width 978 height 440
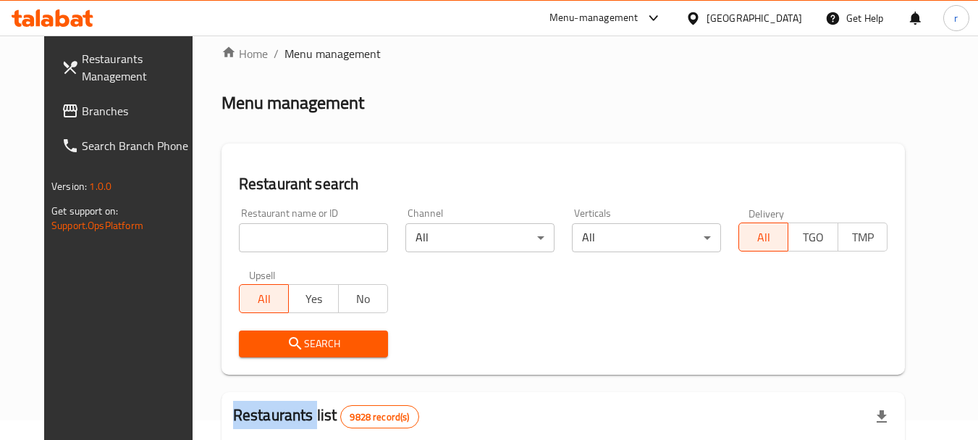
click at [243, 240] on input "search" at bounding box center [313, 237] width 149 height 29
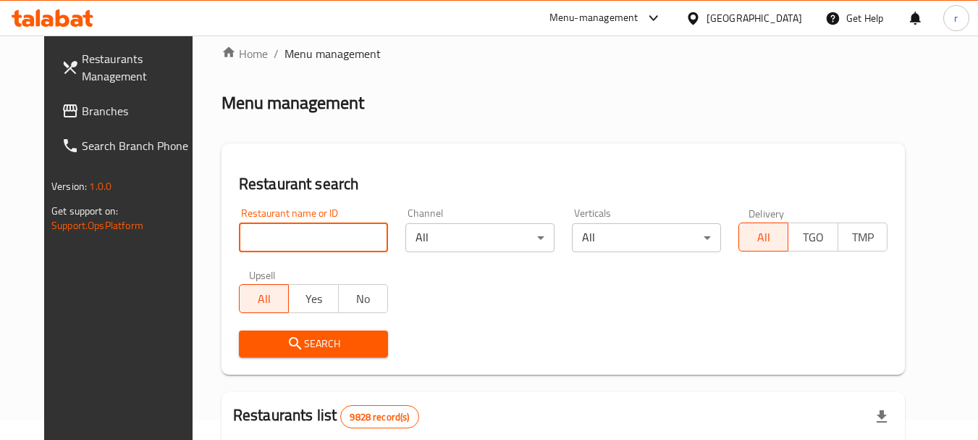
paste input "623221"
type input "623221"
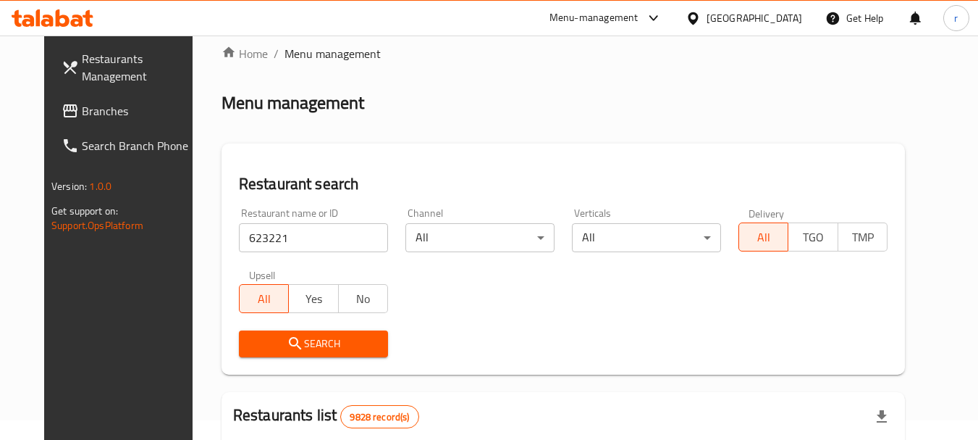
click at [239, 330] on button "Search" at bounding box center [313, 343] width 149 height 27
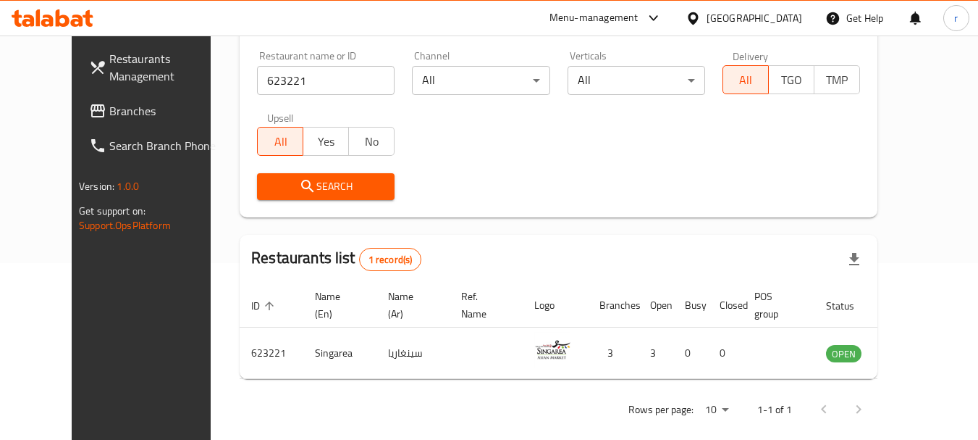
scroll to position [194, 0]
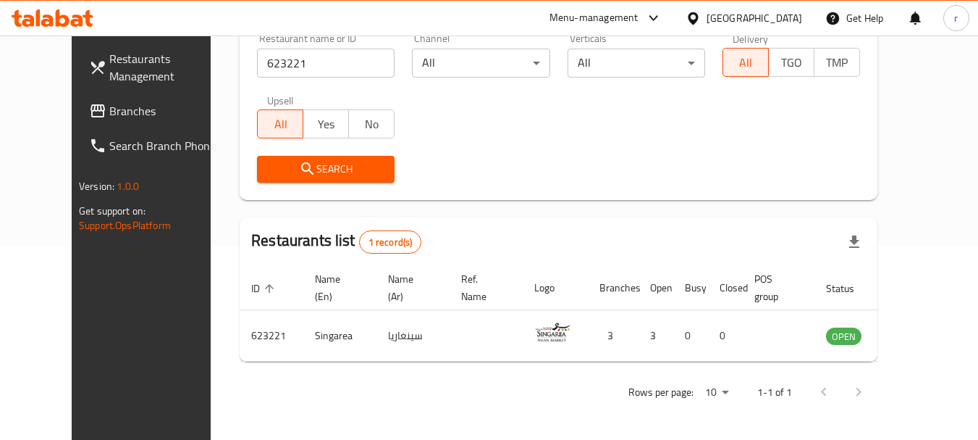
click at [792, 19] on div "Kuwait" at bounding box center [755, 18] width 96 height 16
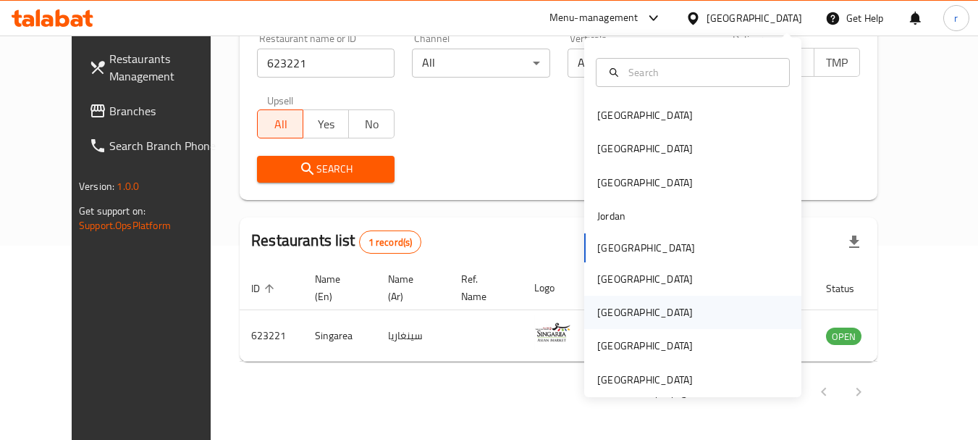
click at [600, 304] on div "[GEOGRAPHIC_DATA]" at bounding box center [645, 312] width 96 height 16
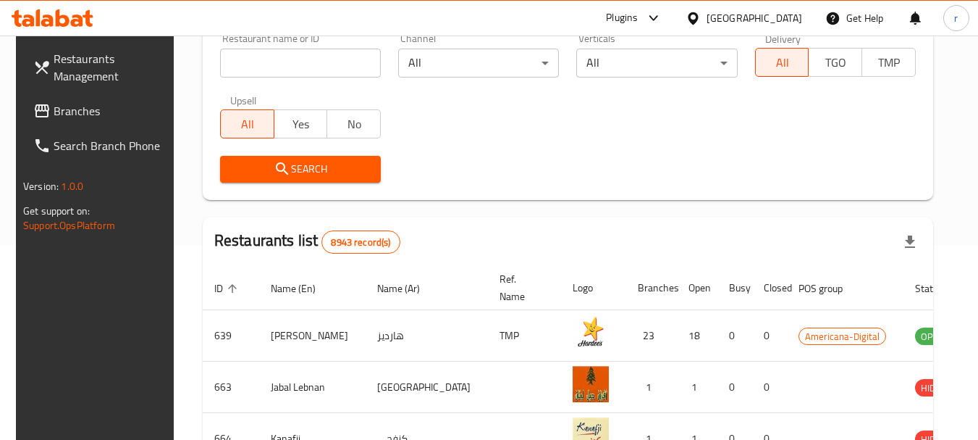
scroll to position [122, 0]
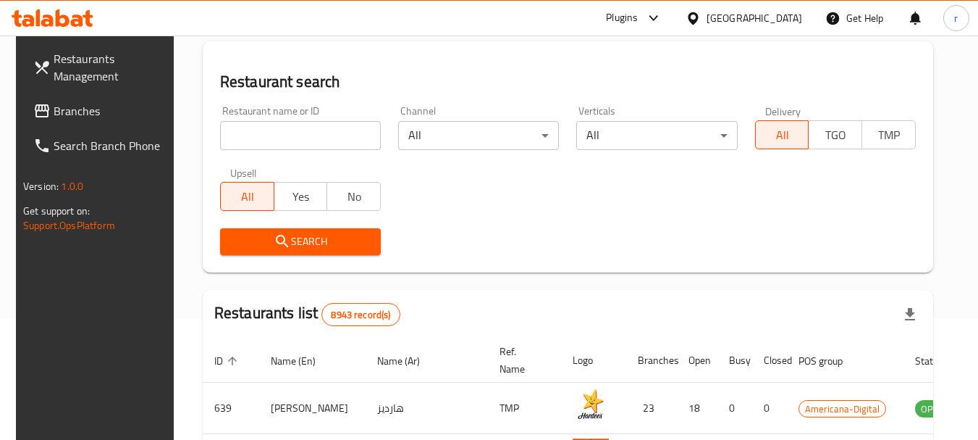
click at [288, 133] on input "search" at bounding box center [300, 135] width 161 height 29
paste input "772867"
type input "772867"
click at [49, 99] on link "Branches" at bounding box center [101, 110] width 158 height 35
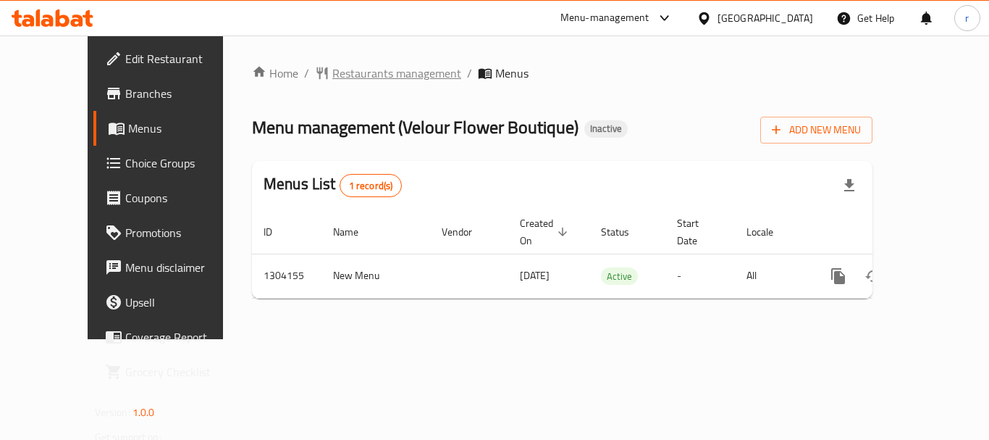
click at [349, 79] on span "Restaurants management" at bounding box center [396, 72] width 129 height 17
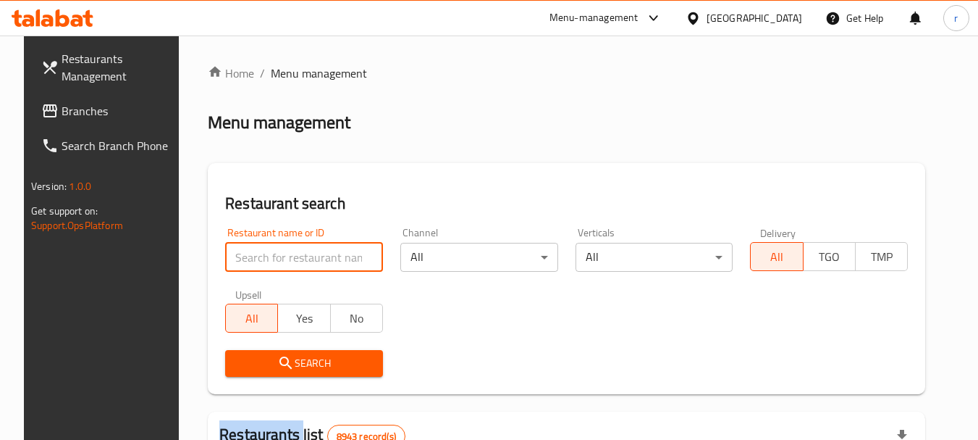
click at [277, 249] on input "search" at bounding box center [304, 257] width 158 height 29
paste input "703085"
type input "703085"
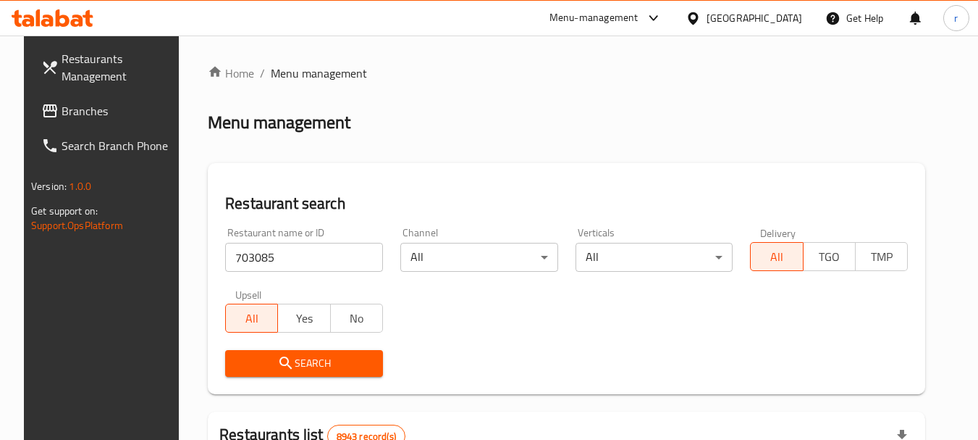
click at [316, 356] on span "Search" at bounding box center [304, 363] width 135 height 18
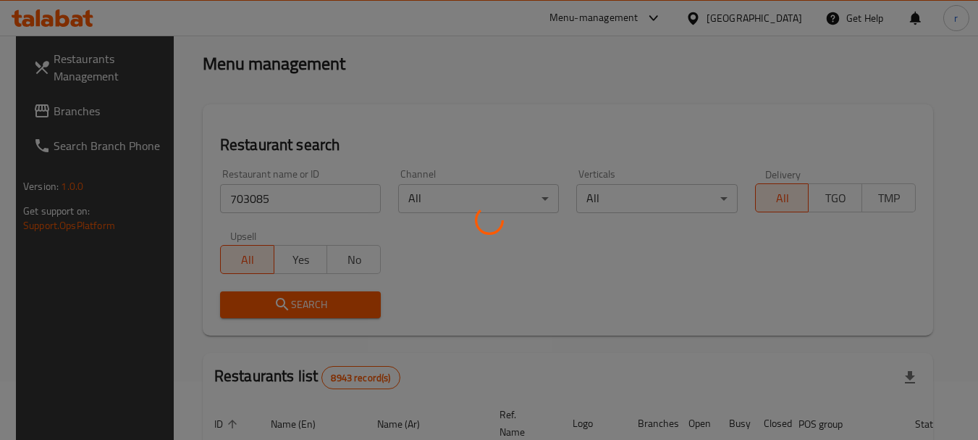
scroll to position [145, 0]
